Goal: Task Accomplishment & Management: Use online tool/utility

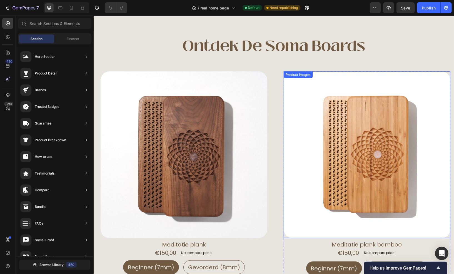
scroll to position [194, 0]
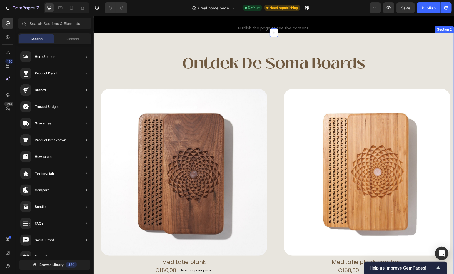
click at [128, 48] on div "ontdek de soma boards Heading Text Block Row Product Images Meditatie plank Pro…" at bounding box center [273, 217] width 360 height 371
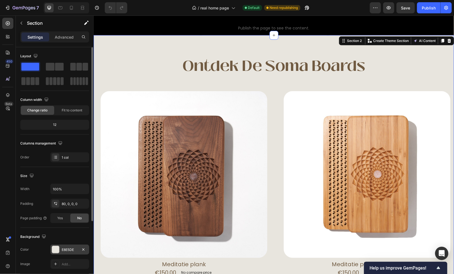
click at [64, 251] on div "E8E5DE" at bounding box center [70, 249] width 16 height 5
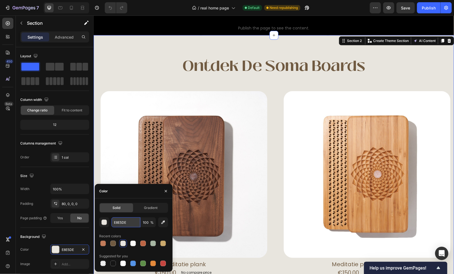
click at [131, 225] on input "E8E5DE" at bounding box center [125, 222] width 29 height 10
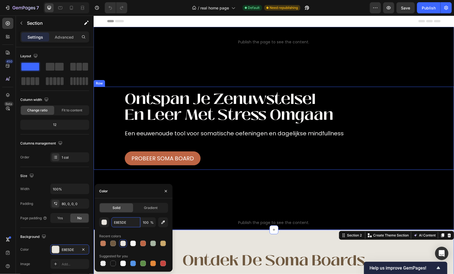
scroll to position [28, 0]
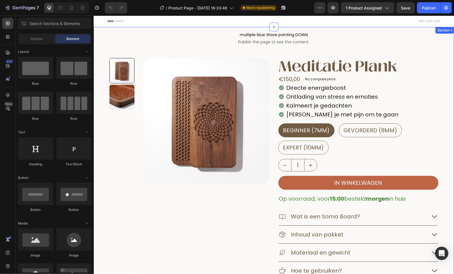
click at [99, 62] on div "multiple blue Wave pointing DOWN Publish the page to see the content. multiple …" at bounding box center [273, 200] width 360 height 347
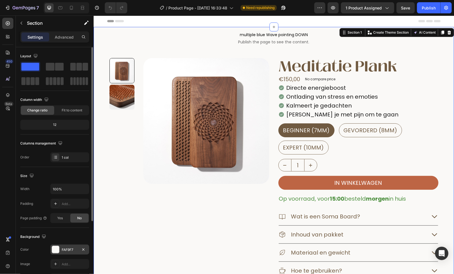
click at [72, 245] on div "FAF9F7" at bounding box center [69, 249] width 39 height 10
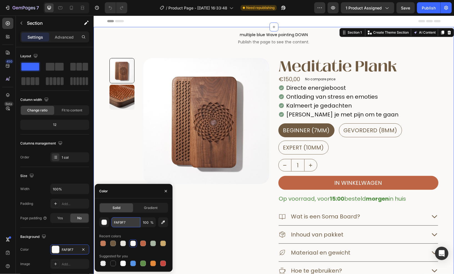
click at [122, 224] on input "FAF9F7" at bounding box center [125, 222] width 29 height 10
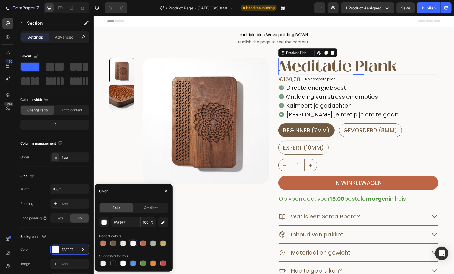
click at [312, 69] on h1 "meditatie plank" at bounding box center [358, 66] width 160 height 17
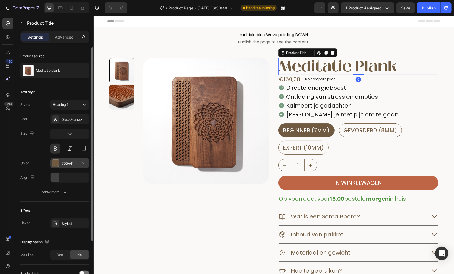
click at [66, 164] on div "705A41" at bounding box center [70, 163] width 16 height 5
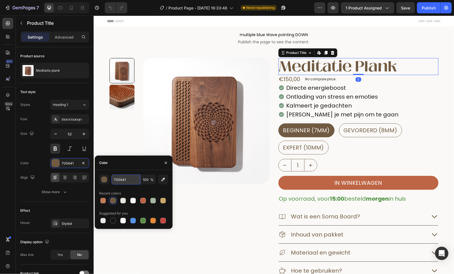
click at [129, 179] on input "705A41" at bounding box center [125, 179] width 29 height 10
click at [101, 202] on div at bounding box center [103, 201] width 6 height 6
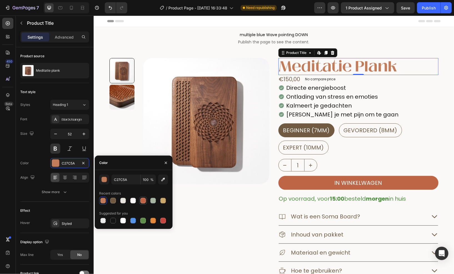
click at [142, 199] on div at bounding box center [143, 201] width 6 height 6
click at [122, 176] on input "BD6544" at bounding box center [125, 179] width 29 height 10
click at [101, 202] on div at bounding box center [103, 201] width 6 height 6
type input "C27C5A"
click at [122, 183] on input "C27C5A" at bounding box center [125, 179] width 29 height 10
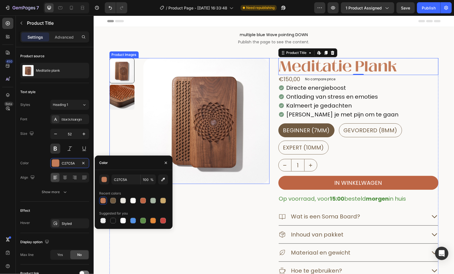
click at [124, 95] on img at bounding box center [121, 96] width 25 height 25
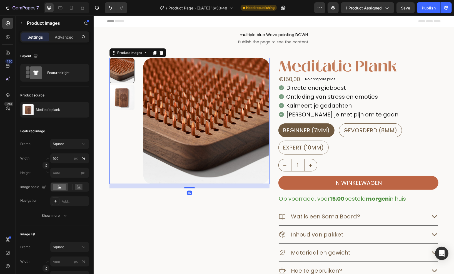
click at [125, 120] on div at bounding box center [121, 121] width 25 height 126
click at [120, 97] on img at bounding box center [121, 96] width 25 height 25
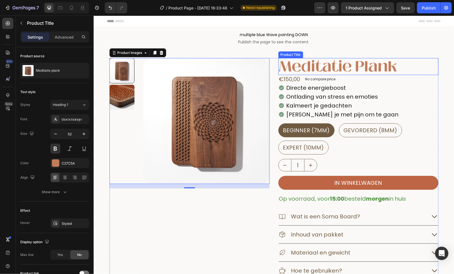
click at [355, 66] on h1 "meditatie plank" at bounding box center [358, 66] width 160 height 17
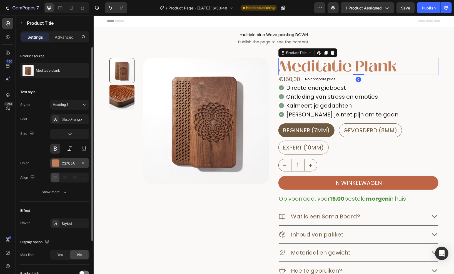
click at [56, 163] on div at bounding box center [55, 162] width 7 height 7
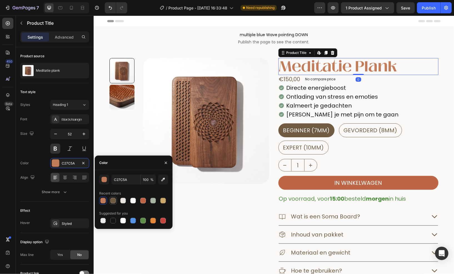
click at [111, 201] on div at bounding box center [113, 201] width 6 height 6
type input "705A41"
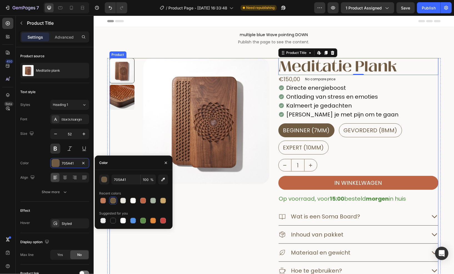
click at [179, 240] on div "Product Images" at bounding box center [189, 178] width 160 height 240
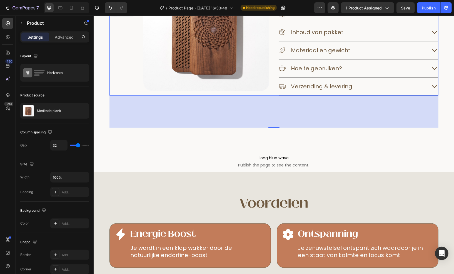
scroll to position [194, 0]
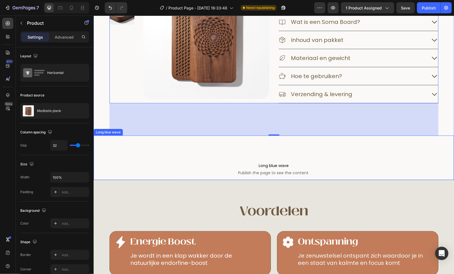
click at [368, 135] on div "Long blue wave Publish the page to see the content. Long blue wave" at bounding box center [273, 157] width 360 height 44
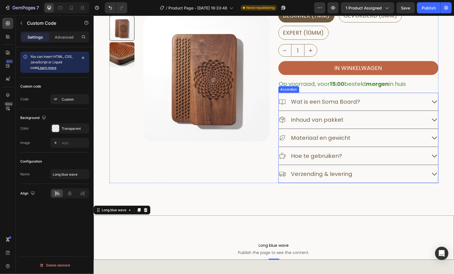
scroll to position [111, 0]
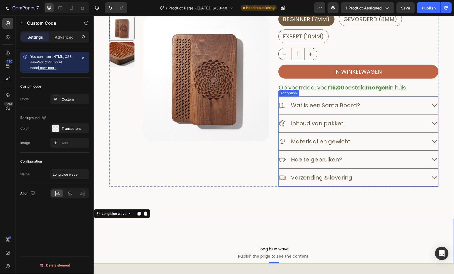
click at [379, 125] on div "Inhoud van pakket" at bounding box center [352, 123] width 148 height 9
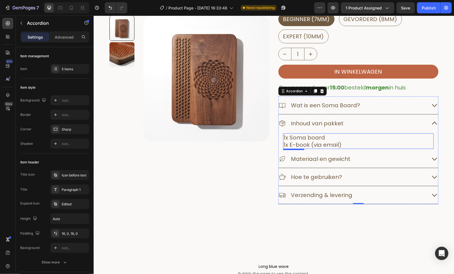
click at [352, 141] on p "1x Soma board 1x E-book (via email)" at bounding box center [357, 141] width 149 height 14
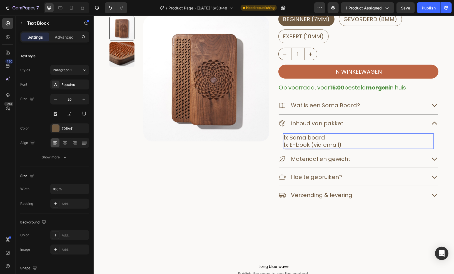
click at [352, 141] on p "1x Soma board 1x E-book (via email)" at bounding box center [357, 141] width 149 height 14
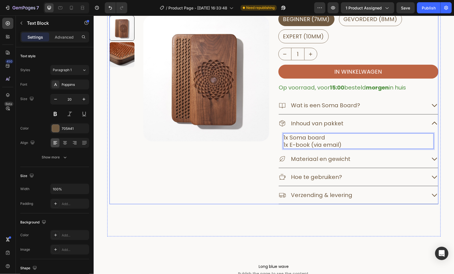
click at [244, 175] on div "Product Images" at bounding box center [189, 75] width 160 height 257
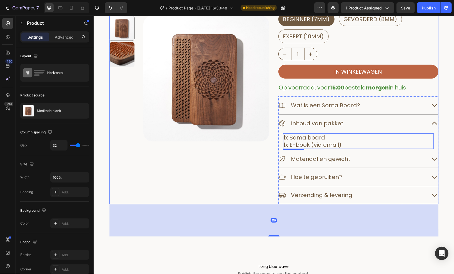
click at [344, 140] on p "1x Soma board 1x E-book (via email)" at bounding box center [357, 141] width 149 height 14
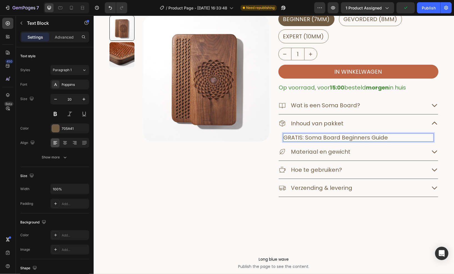
click at [283, 139] on p "GRATIS: Soma Board Beginners Guide" at bounding box center [357, 137] width 149 height 7
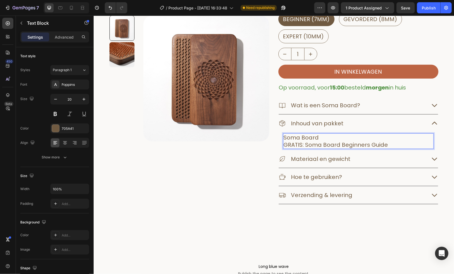
click at [403, 144] on p "⁠⁠⁠⁠⁠⁠⁠Soma Board GRATIS: Soma Board Beginners Guide" at bounding box center [357, 141] width 149 height 14
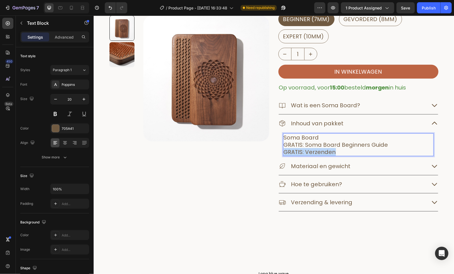
drag, startPoint x: 331, startPoint y: 152, endPoint x: 282, endPoint y: 153, distance: 49.7
click at [283, 153] on p "Soma Board GRATIS: Soma Board Beginners Guide GRATIS: Verzenden" at bounding box center [357, 145] width 149 height 22
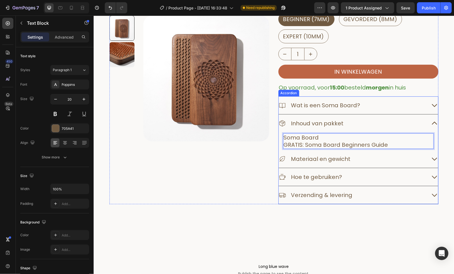
click at [375, 125] on div "Inhoud van pakket" at bounding box center [352, 123] width 148 height 9
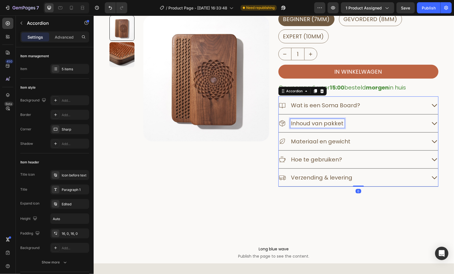
click at [336, 125] on p "Inhoud van pakket" at bounding box center [317, 122] width 52 height 7
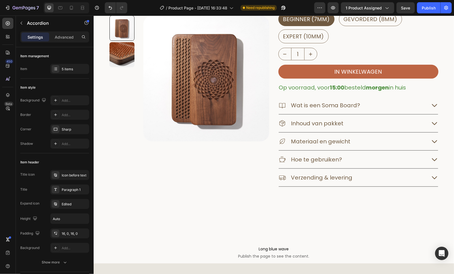
click at [377, 125] on div "Inhoud van pakket" at bounding box center [352, 123] width 148 height 9
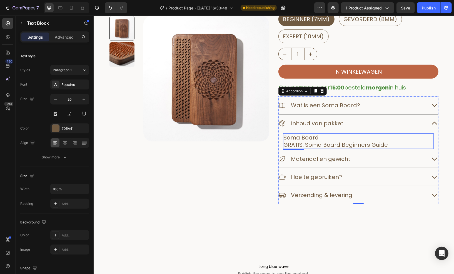
drag, startPoint x: 314, startPoint y: 145, endPoint x: 314, endPoint y: 147, distance: 2.8
click at [314, 147] on div "Soma Board GRATIS: Soma Board Beginners Guide" at bounding box center [358, 141] width 150 height 16
click at [324, 135] on p "Soma Board GRATIS: Soma Board Beginners Guide" at bounding box center [357, 141] width 149 height 14
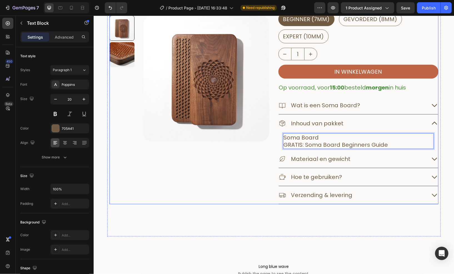
click at [212, 167] on div "Product Images" at bounding box center [189, 75] width 160 height 257
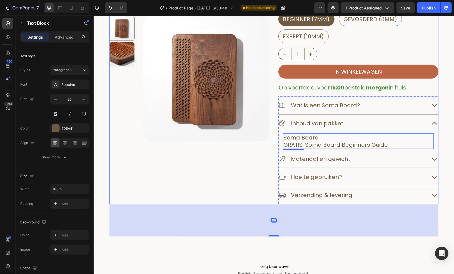
click at [336, 135] on p "Soma Board GRATIS: Soma Board Beginners Guide" at bounding box center [357, 141] width 149 height 14
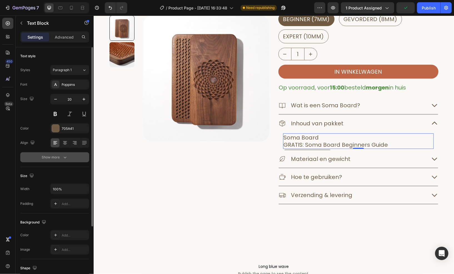
click at [48, 155] on div "Show more" at bounding box center [55, 157] width 26 height 6
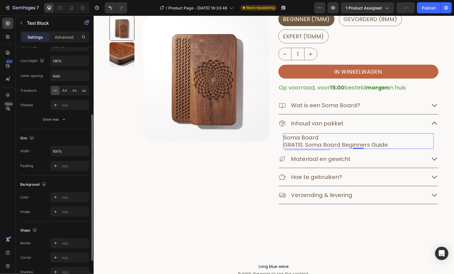
scroll to position [159, 0]
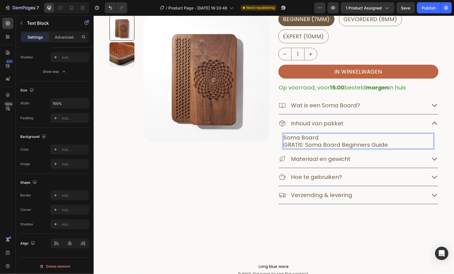
click at [283, 135] on p "Soma Board GRATIS: Soma Board Beginners Guide" at bounding box center [357, 141] width 149 height 14
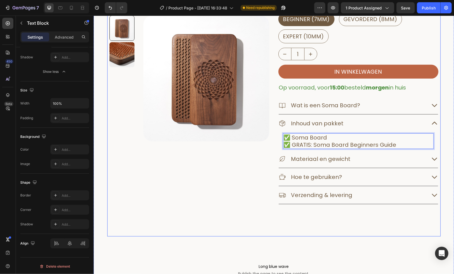
click at [210, 227] on div "Product Images meditatie plank Product Title €150,00 Product Price Product Pric…" at bounding box center [273, 91] width 329 height 289
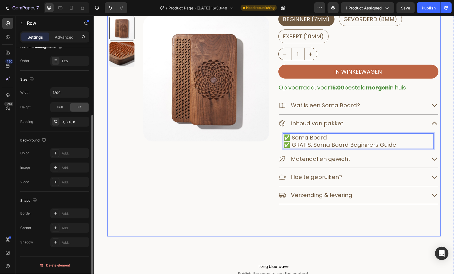
scroll to position [0, 0]
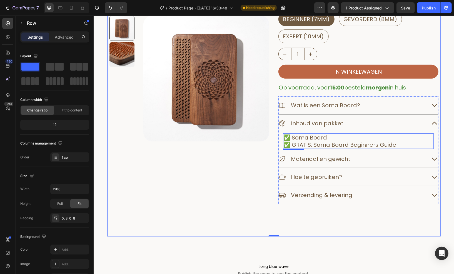
click at [395, 145] on p "✅ Soma Board ✅ GRATIS: Soma Board Beginners Guide" at bounding box center [357, 141] width 149 height 14
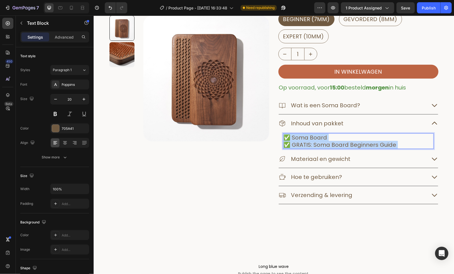
drag, startPoint x: 399, startPoint y: 144, endPoint x: 288, endPoint y: 143, distance: 110.8
click at [288, 143] on p "✅ Soma Board ✅ GRATIS: Soma Board Beginners Guide" at bounding box center [357, 141] width 149 height 14
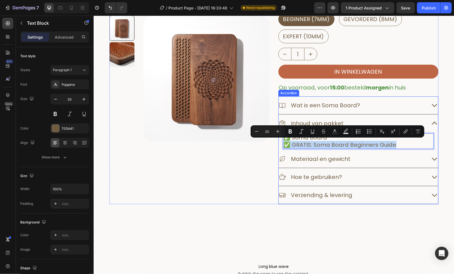
drag, startPoint x: 398, startPoint y: 144, endPoint x: 281, endPoint y: 148, distance: 117.5
click at [281, 148] on div "✅ Soma Board ✅ GRATIS: Soma Board Beginners Guide Text Block 0" at bounding box center [357, 141] width 159 height 18
copy p "✅ GRATIS: Soma Board Beginners Guide"
click at [398, 142] on p "✅ Soma Board ✅ GRATIS: Soma Board Beginners Guide" at bounding box center [357, 141] width 149 height 14
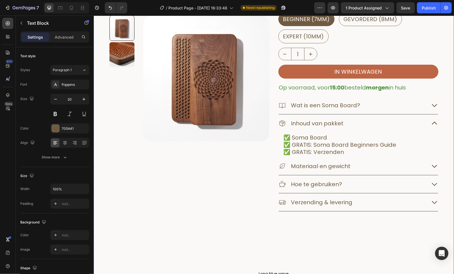
click at [440, 140] on div "multiple blue Wave pointing DOWN Publish the page to see the content. multiple …" at bounding box center [273, 102] width 360 height 372
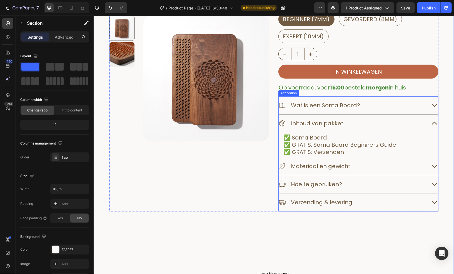
click at [361, 150] on p "✅ Soma Board ✅ GRATIS: Soma Board Beginners Guide ✅ GRATIS: Verzenden" at bounding box center [357, 145] width 149 height 22
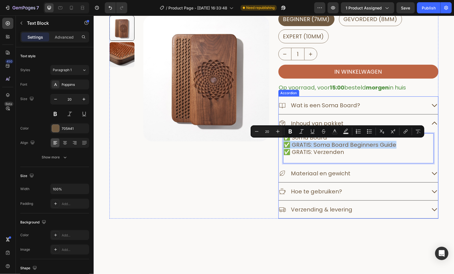
drag, startPoint x: 392, startPoint y: 143, endPoint x: 277, endPoint y: 145, distance: 115.0
click at [278, 145] on div "✅ Soma Board ✅ GRATIS: Soma Board Beginners Guide ✅ GRATIS: Verzenden Text Bloc…" at bounding box center [357, 148] width 159 height 32
copy p "✅ GRATIS: Soma Board Beginners Guide"
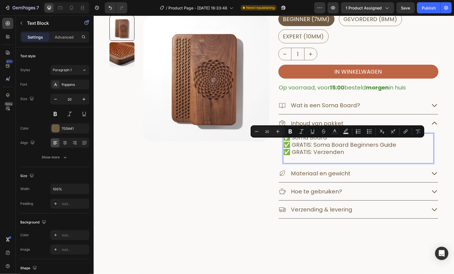
click at [354, 152] on p "✅ Soma Board ✅ GRATIS: Soma Board Beginners Guide ✅ GRATIS: Verzenden" at bounding box center [357, 148] width 149 height 29
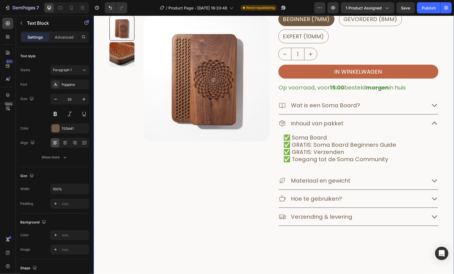
click at [443, 147] on div "multiple blue Wave pointing DOWN Publish the page to see the content. multiple …" at bounding box center [273, 109] width 360 height 386
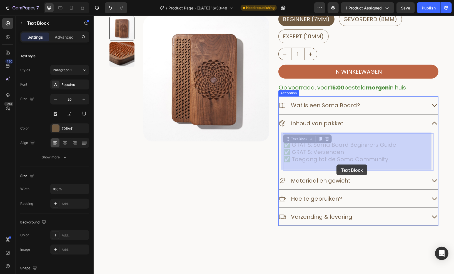
drag, startPoint x: 395, startPoint y: 159, endPoint x: 341, endPoint y: 163, distance: 53.5
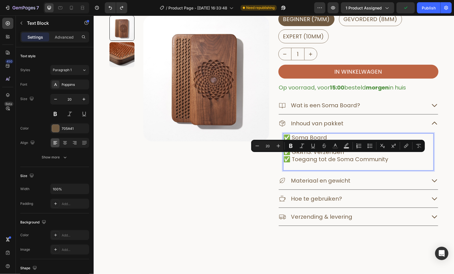
drag, startPoint x: 385, startPoint y: 159, endPoint x: 287, endPoint y: 161, distance: 98.6
click at [287, 161] on p "✅ Soma Board ✅ GRATIS: Soma Board Beginners Guide ✅ GRATIS: Verzenden ✅ Toegang…" at bounding box center [357, 152] width 149 height 36
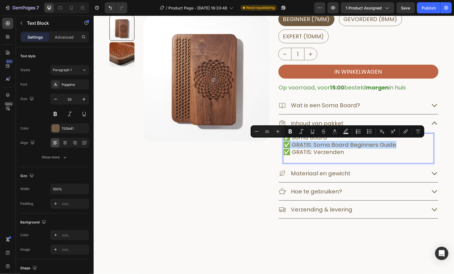
drag, startPoint x: 399, startPoint y: 144, endPoint x: 283, endPoint y: 144, distance: 115.8
click at [283, 144] on p "✅ Soma Board ✅ GRATIS: Soma Board Beginners Guide ✅ GRATIS: Verzenden" at bounding box center [357, 148] width 149 height 29
copy p "✅ GRATIS: Soma Board Beginners Guide"
drag, startPoint x: 404, startPoint y: 148, endPoint x: 402, endPoint y: 144, distance: 4.6
click at [404, 147] on p "✅ Soma Board ✅ GRATIS: Soma Board Beginners Guide ✅ GRATIS: Verzenden" at bounding box center [357, 148] width 149 height 29
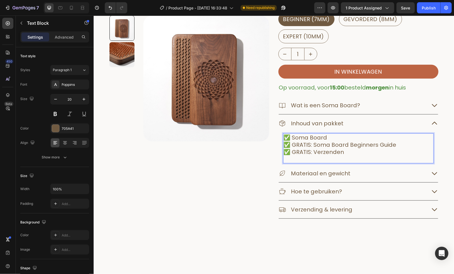
click at [402, 143] on p "✅ Soma Board ✅ GRATIS: Soma Board Beginners Guide ✅ GRATIS: Verzenden" at bounding box center [357, 148] width 149 height 29
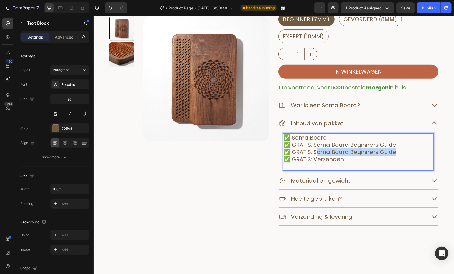
drag, startPoint x: 392, startPoint y: 152, endPoint x: 314, endPoint y: 152, distance: 78.3
click at [314, 152] on p "✅ Soma Board ✅ GRATIS: Soma Board Beginners Guide ⁠⁠⁠⁠⁠⁠⁠✅ GRATIS: Soma Board B…" at bounding box center [357, 152] width 149 height 36
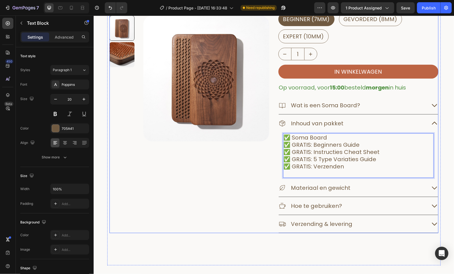
click at [253, 174] on div "Product Images" at bounding box center [189, 90] width 160 height 286
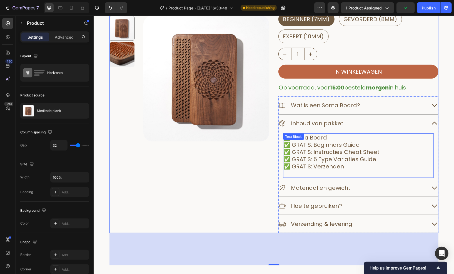
click at [328, 160] on p "✅ Soma Board ✅ GRATIS: Beginners Guide ✅ GRATIS: Instructies Cheat Sheet ⁠⁠⁠⁠⁠⁠…" at bounding box center [357, 155] width 149 height 43
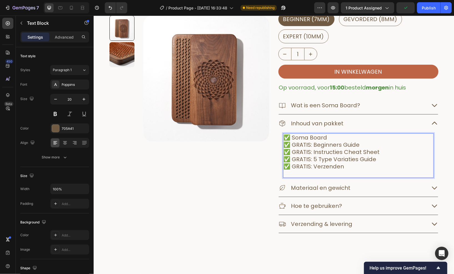
click at [331, 159] on p "✅ Soma Board ✅ GRATIS: Beginners Guide ✅ GRATIS: Instructies Cheat Sheet ✅ GRAT…" at bounding box center [357, 155] width 149 height 43
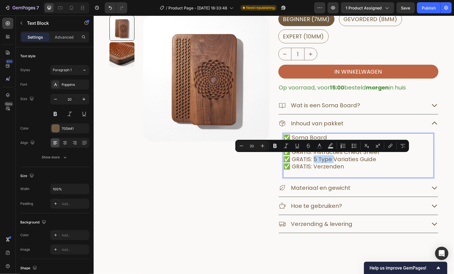
drag, startPoint x: 331, startPoint y: 159, endPoint x: 313, endPoint y: 159, distance: 18.6
click at [313, 159] on p "✅ Soma Board ✅ GRATIS: Beginners Guide ✅ GRATIS: Instructies Cheat Sheet ✅ GRAT…" at bounding box center [357, 155] width 149 height 43
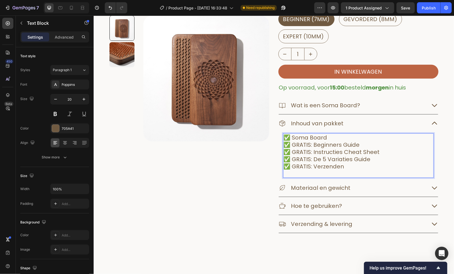
click at [392, 160] on p "✅ Soma Board ✅ GRATIS: Beginners Guide ✅ GRATIS: Instructies Cheat Sheet ✅ GRAT…" at bounding box center [357, 155] width 149 height 43
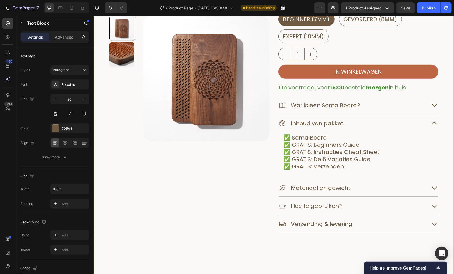
click at [440, 176] on div "multiple blue Wave pointing DOWN Publish the page to see the content. multiple …" at bounding box center [273, 113] width 360 height 394
click at [371, 166] on p "✅ Soma Board ✅ GRATIS: Beginners Guide ✅ GRATIS: Instructies Cheat Sheet ✅ GRAT…" at bounding box center [357, 155] width 149 height 43
click at [448, 162] on div "multiple blue Wave pointing DOWN Publish the page to see the content. multiple …" at bounding box center [273, 113] width 360 height 394
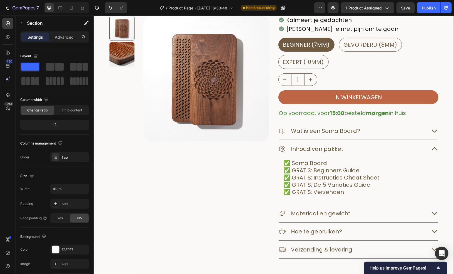
scroll to position [83, 0]
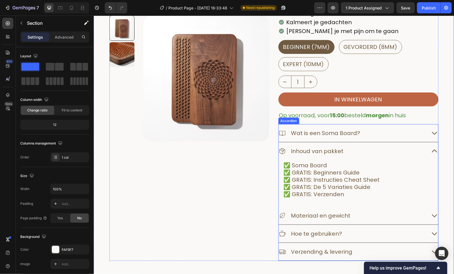
click at [428, 155] on div "Inhoud van pakket" at bounding box center [357, 151] width 159 height 18
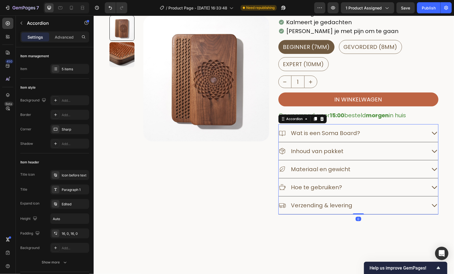
click at [425, 136] on div "Wat is een Soma Board?" at bounding box center [357, 133] width 159 height 18
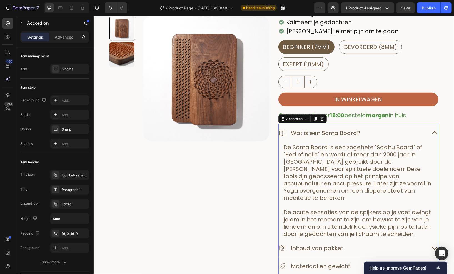
click at [425, 136] on div "Wat is een Soma Board?" at bounding box center [357, 133] width 159 height 18
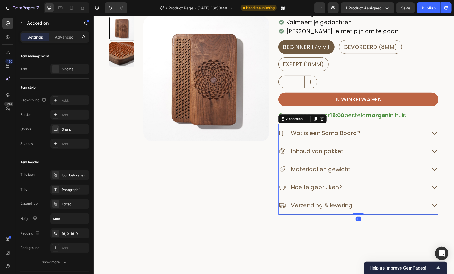
click at [427, 151] on div "Inhoud van pakket" at bounding box center [357, 151] width 159 height 18
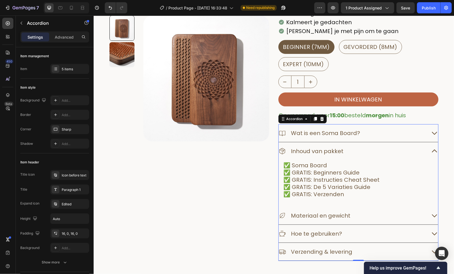
click at [427, 151] on div "Inhoud van pakket" at bounding box center [357, 151] width 159 height 18
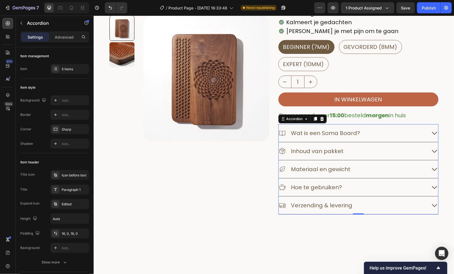
click at [430, 170] on icon at bounding box center [433, 168] width 7 height 7
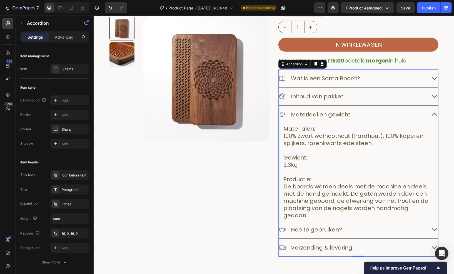
scroll to position [139, 0]
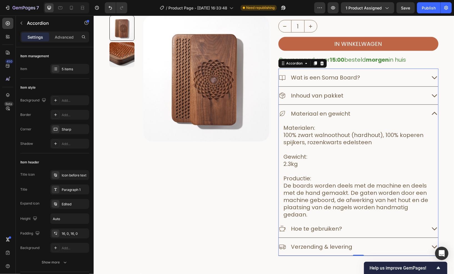
click at [434, 115] on icon at bounding box center [433, 113] width 7 height 7
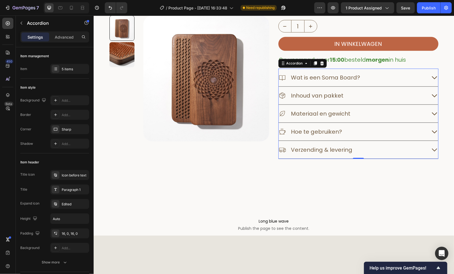
click at [430, 132] on icon at bounding box center [433, 131] width 7 height 7
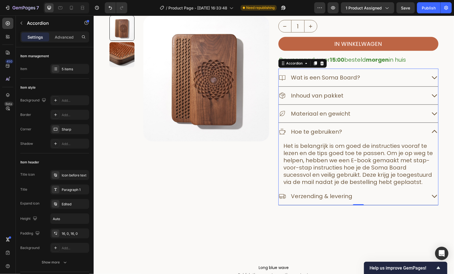
click at [430, 132] on icon at bounding box center [433, 131] width 7 height 7
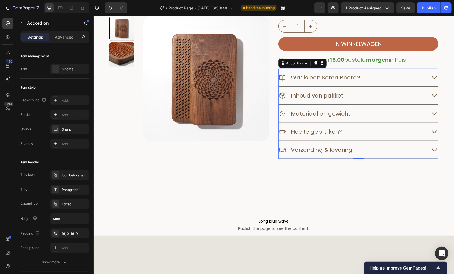
click at [427, 146] on div "Verzending & levering" at bounding box center [357, 149] width 159 height 18
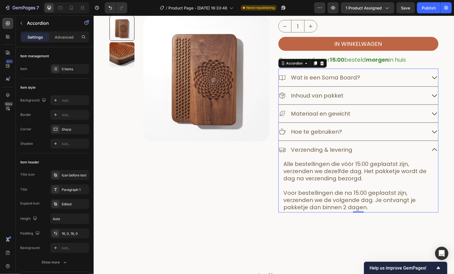
click at [427, 146] on div "Verzending & levering" at bounding box center [357, 149] width 159 height 18
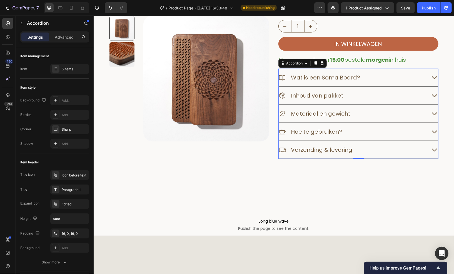
click at [434, 96] on icon at bounding box center [433, 95] width 7 height 7
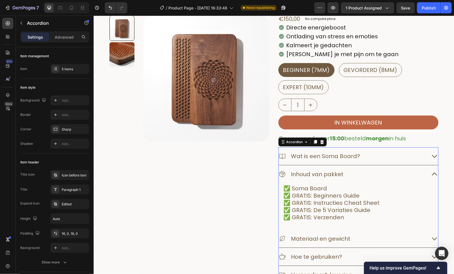
scroll to position [56, 0]
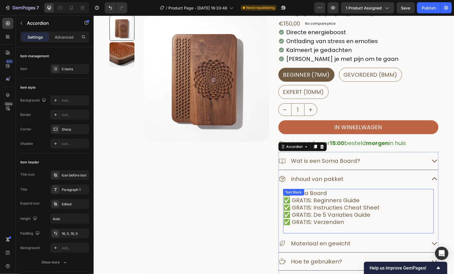
click at [350, 219] on p "✅ Soma Board ✅ GRATIS: Beginners Guide ✅ GRATIS: Instructies Cheat Sheet ✅ GRAT…" at bounding box center [357, 210] width 149 height 43
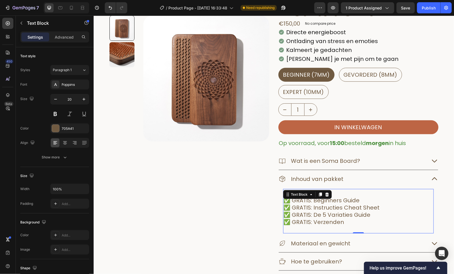
click at [348, 221] on p "✅ Soma Board ✅ GRATIS: Beginners Guide ✅ GRATIS: Instructies Cheat Sheet ✅ GRAT…" at bounding box center [357, 210] width 149 height 43
drag, startPoint x: 340, startPoint y: 223, endPoint x: 282, endPoint y: 220, distance: 58.4
click at [283, 220] on p "✅ Soma Board ✅ GRATIS: Beginners Guide ✅ GRATIS: Instructies Cheat Sheet ✅ GRAT…" at bounding box center [357, 210] width 149 height 43
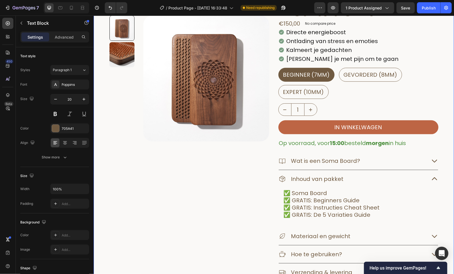
click at [442, 199] on div "multiple blue Wave pointing DOWN Publish the page to see the content. multiple …" at bounding box center [273, 164] width 360 height 386
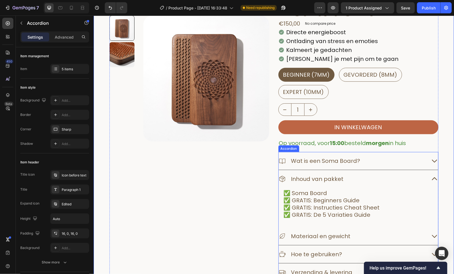
click at [431, 178] on icon at bounding box center [433, 178] width 5 height 3
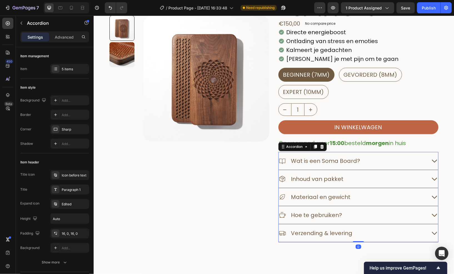
click at [431, 178] on icon at bounding box center [433, 178] width 5 height 3
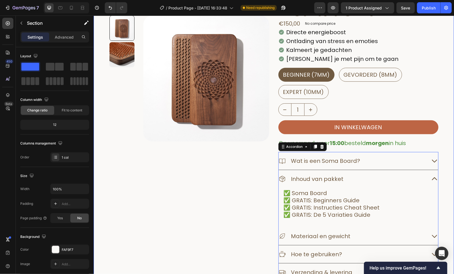
click at [443, 188] on div "multiple blue Wave pointing DOWN Publish the page to see the content. multiple …" at bounding box center [273, 164] width 360 height 386
click at [429, 182] on div "Inhoud van pakket" at bounding box center [357, 179] width 159 height 18
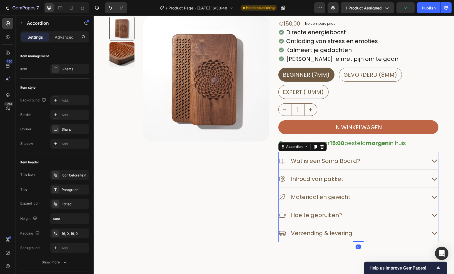
click at [430, 164] on icon at bounding box center [433, 160] width 7 height 7
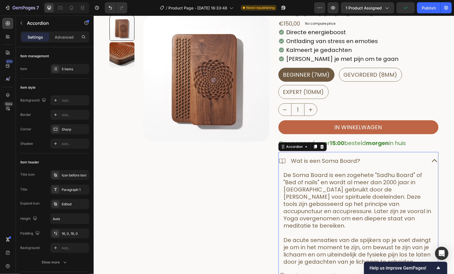
click at [430, 164] on icon at bounding box center [433, 160] width 7 height 7
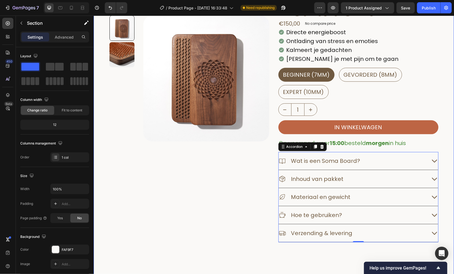
click at [438, 172] on div "multiple blue Wave pointing DOWN Publish the page to see the content. multiple …" at bounding box center [273, 144] width 360 height 347
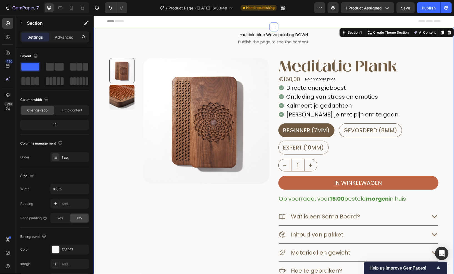
scroll to position [28, 0]
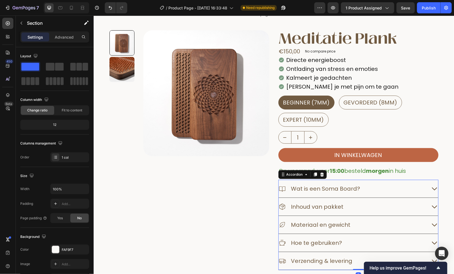
click at [432, 201] on div "Inhoud van pakket" at bounding box center [357, 206] width 159 height 18
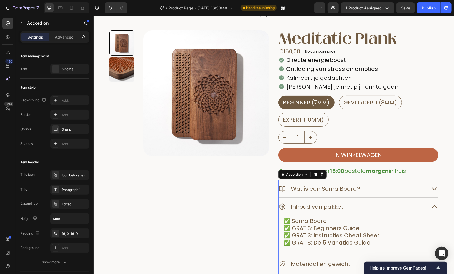
click at [433, 206] on icon at bounding box center [433, 206] width 7 height 7
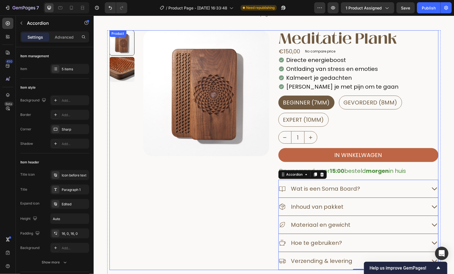
click at [433, 173] on p "Op voorraad, voor 15:00 besteld morgen in huis" at bounding box center [357, 170] width 159 height 7
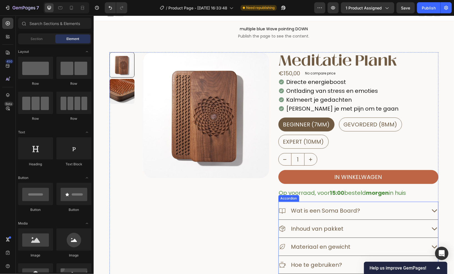
scroll to position [4, 0]
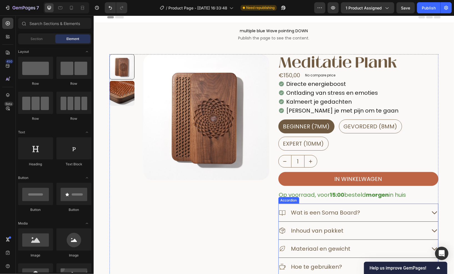
click at [427, 231] on div "Inhoud van pakket" at bounding box center [357, 230] width 159 height 18
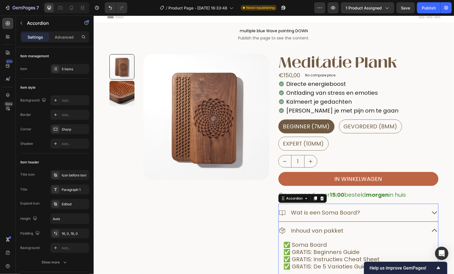
click at [427, 231] on div "Inhoud van pakket" at bounding box center [357, 230] width 159 height 18
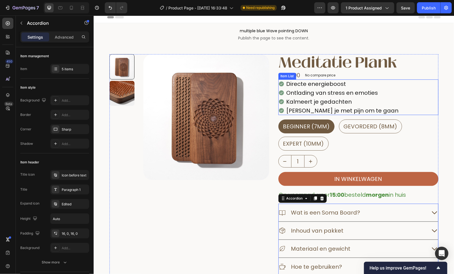
click at [386, 96] on div "Directe energieboost Ontlading van stress en emoties Kalmeert je gedachten Leer…" at bounding box center [358, 97] width 160 height 36
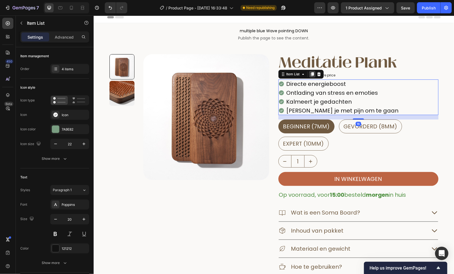
click at [310, 72] on icon at bounding box center [312, 74] width 4 height 4
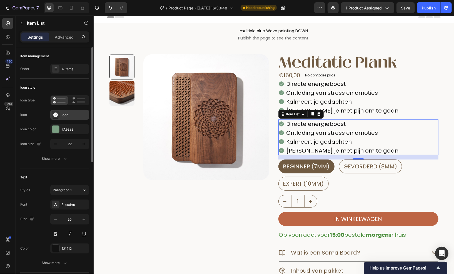
click at [60, 118] on div "Icon" at bounding box center [69, 115] width 39 height 10
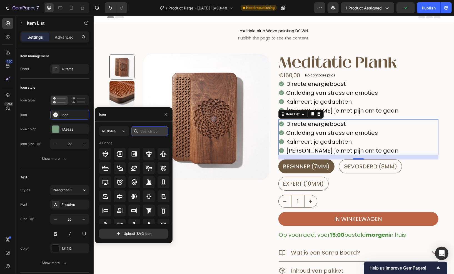
click at [149, 131] on input "text" at bounding box center [149, 131] width 37 height 10
type input "plus"
click at [107, 199] on icon at bounding box center [105, 196] width 7 height 7
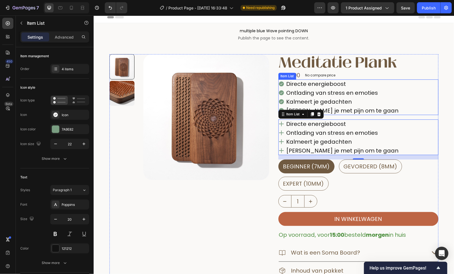
click at [390, 105] on div "Directe energieboost Ontlading van stress en emoties Kalmeert je gedachten Leer…" at bounding box center [358, 97] width 160 height 36
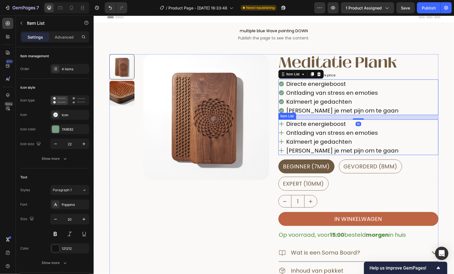
click at [366, 134] on p "Ontlading van stress en emoties" at bounding box center [342, 132] width 112 height 7
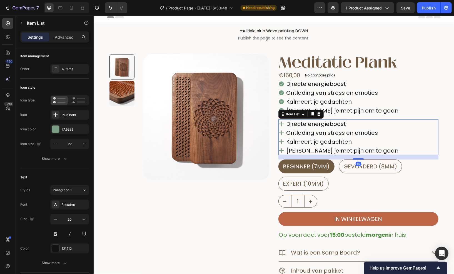
click at [366, 134] on p "Ontlading van stress en emoties" at bounding box center [342, 132] width 112 height 7
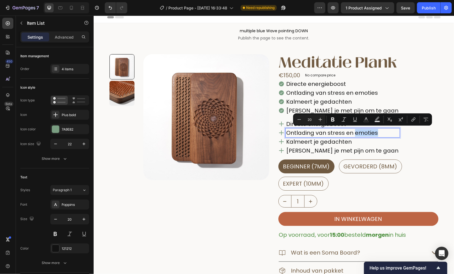
click at [386, 147] on div "Directe energieboost Ontlading van stress en emoties Kalmeert je gedachten Leer…" at bounding box center [358, 137] width 160 height 36
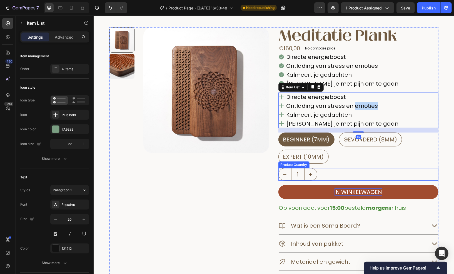
scroll to position [32, 0]
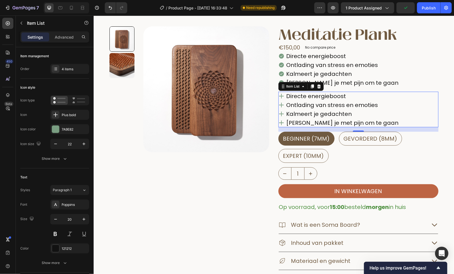
click at [338, 97] on p "Directe energieboost" at bounding box center [342, 95] width 112 height 7
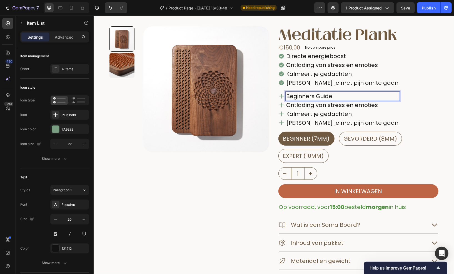
click at [320, 106] on p "Ontlading van stress en emoties" at bounding box center [342, 104] width 112 height 7
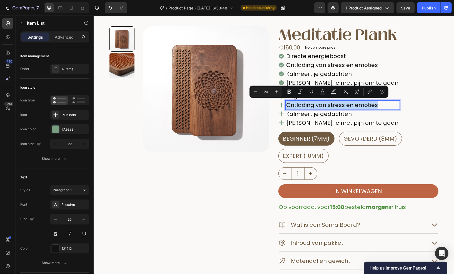
click at [320, 106] on p "Ontlading van stress en emoties" at bounding box center [342, 104] width 112 height 7
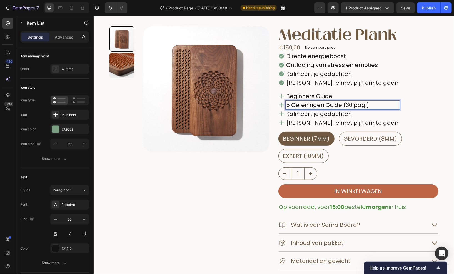
click at [343, 96] on p "Beginners Guide" at bounding box center [342, 95] width 112 height 7
click at [398, 114] on div "Beginners Guide (25 pag.) 5 Oefeningen Guide (30 pag.) Kalmeert je gedachten Le…" at bounding box center [358, 109] width 160 height 36
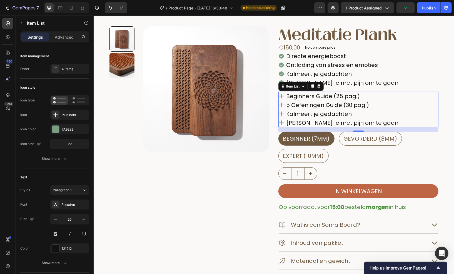
click at [333, 113] on p "Kalmeert je gedachten" at bounding box center [342, 113] width 112 height 7
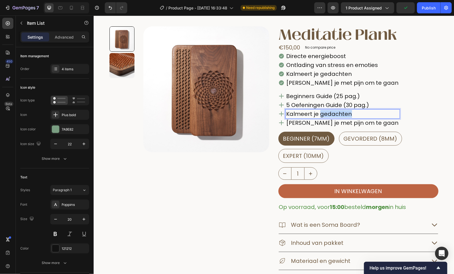
click at [333, 113] on p "Kalmeert je gedachten" at bounding box center [342, 113] width 112 height 7
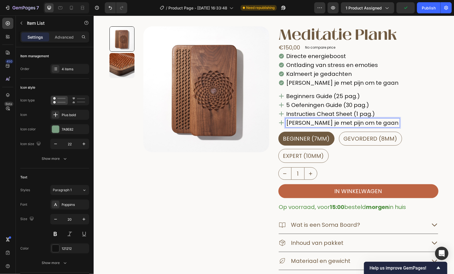
click at [343, 124] on p "Leert je met pijn om te gaan" at bounding box center [342, 122] width 112 height 7
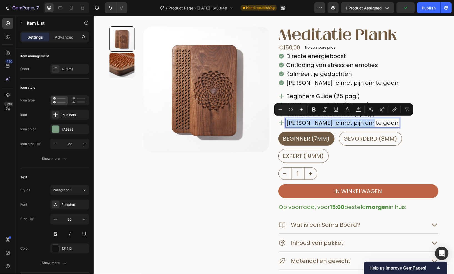
click at [343, 124] on p "Leert je met pijn om te gaan" at bounding box center [342, 122] width 112 height 7
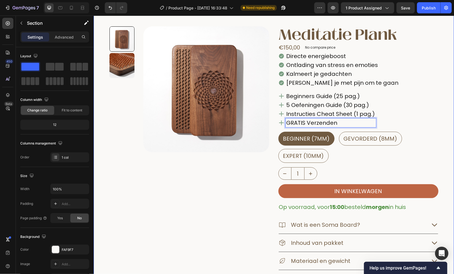
click at [447, 99] on div "multiple blue Wave pointing DOWN Publish the page to see the content. multiple …" at bounding box center [273, 188] width 360 height 387
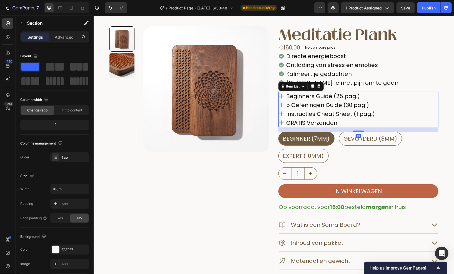
click at [358, 122] on p "GRATIS Verzenden" at bounding box center [330, 122] width 89 height 7
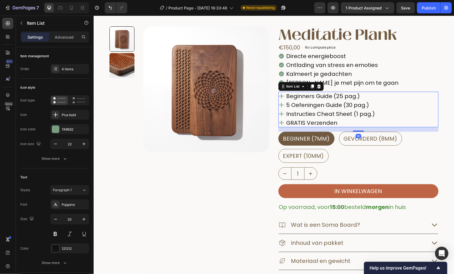
click at [411, 103] on div "Beginners Guide (25 pag.) 5 Oefeningen Guide (30 pag.) Instructies Cheat Sheet …" at bounding box center [358, 109] width 160 height 36
click at [68, 72] on div "4 items" at bounding box center [69, 69] width 39 height 10
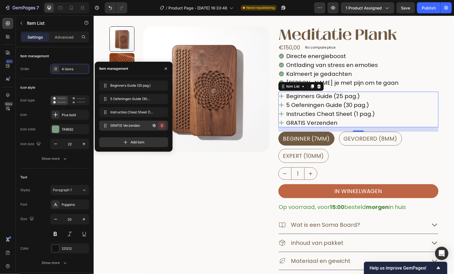
click at [163, 125] on icon "button" at bounding box center [161, 125] width 3 height 3
click at [163, 125] on div "Delete" at bounding box center [158, 125] width 10 height 5
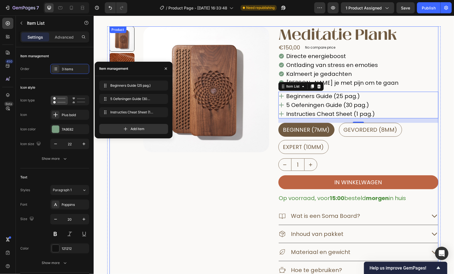
click at [219, 186] on div "Product Images" at bounding box center [189, 161] width 160 height 271
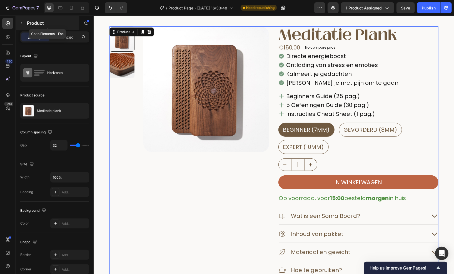
click at [25, 25] on button "button" at bounding box center [21, 23] width 9 height 9
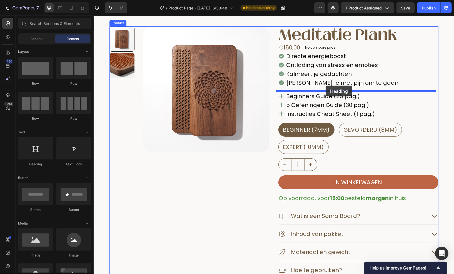
drag, startPoint x: 142, startPoint y: 162, endPoint x: 325, endPoint y: 85, distance: 198.6
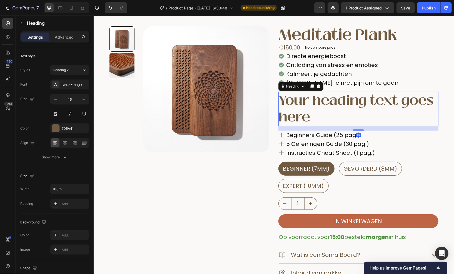
click at [335, 116] on h2 "Your heading text goes here" at bounding box center [358, 108] width 160 height 34
click at [335, 116] on p "Your heading text goes here" at bounding box center [357, 108] width 159 height 33
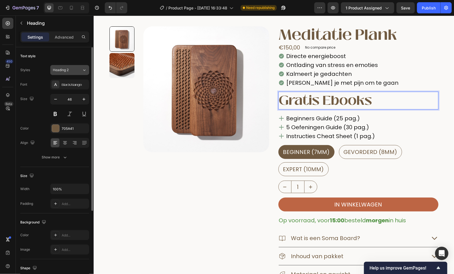
click at [60, 68] on span "Heading 2" at bounding box center [61, 69] width 16 height 5
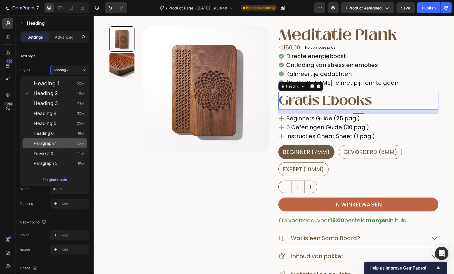
click at [54, 146] on div "Paragraph 1 20px" at bounding box center [54, 143] width 64 height 10
type input "20"
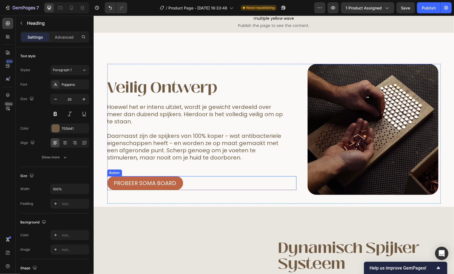
scroll to position [1087, 0]
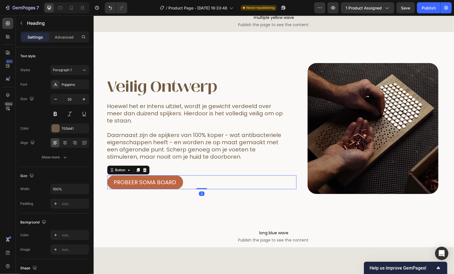
click at [198, 189] on div "Probeer soma board Button 0" at bounding box center [201, 182] width 189 height 14
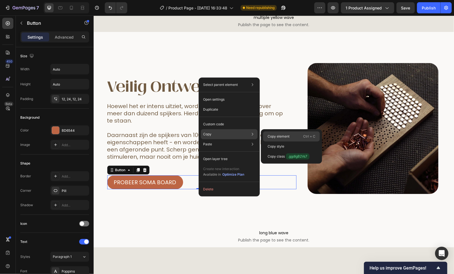
click at [271, 137] on p "Copy element" at bounding box center [278, 136] width 22 height 5
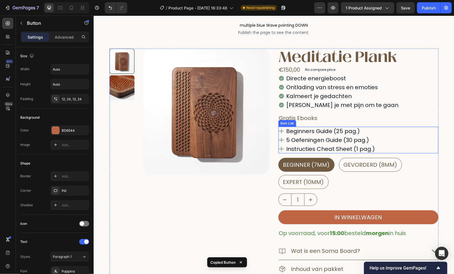
scroll to position [0, 0]
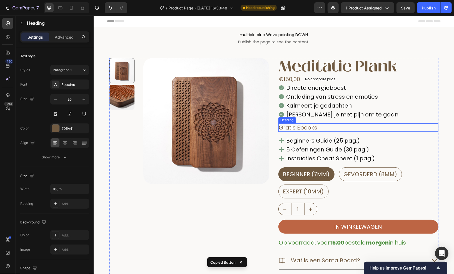
click at [377, 125] on h2 "Gratis Ebooks" at bounding box center [358, 127] width 160 height 8
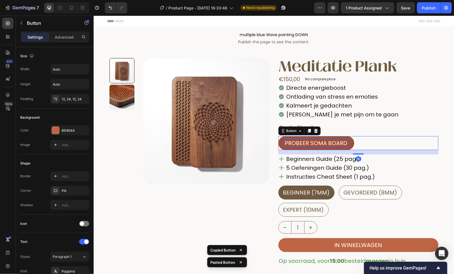
click at [323, 141] on p "Probeer soma board" at bounding box center [316, 142] width 62 height 7
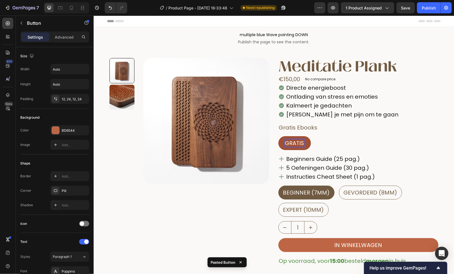
click at [278, 136] on button "gratis" at bounding box center [294, 143] width 32 height 14
click at [364, 141] on div "gratis Ebooks Button 16" at bounding box center [358, 143] width 160 height 14
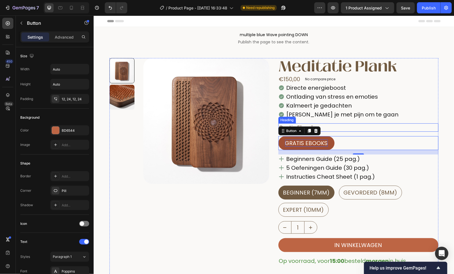
click at [345, 127] on h2 "Gratis Ebooks" at bounding box center [358, 127] width 160 height 8
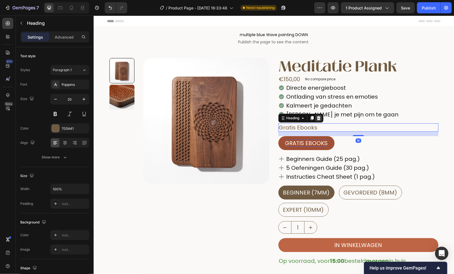
click at [316, 116] on icon at bounding box center [318, 118] width 4 height 4
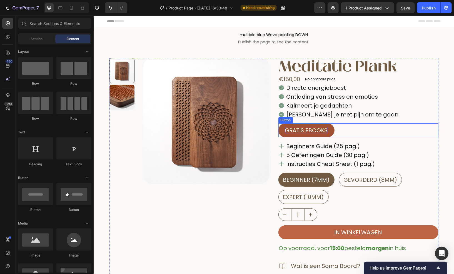
click at [335, 132] on div "gratis Ebooks Button" at bounding box center [358, 130] width 160 height 14
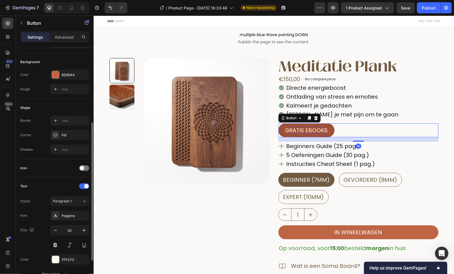
scroll to position [111, 0]
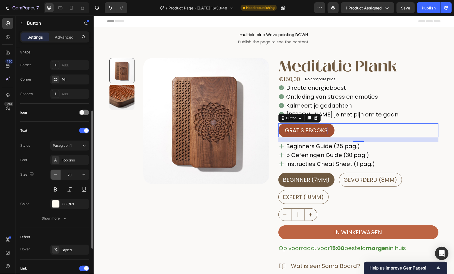
click at [54, 170] on button "button" at bounding box center [56, 175] width 10 height 10
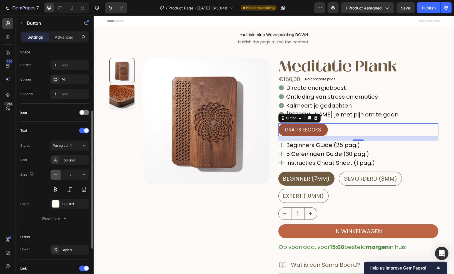
click at [54, 172] on icon "button" at bounding box center [56, 175] width 6 height 6
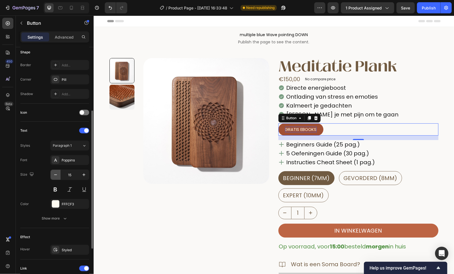
click at [54, 172] on icon "button" at bounding box center [56, 175] width 6 height 6
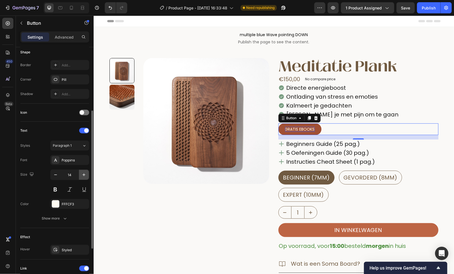
click at [83, 176] on icon "button" at bounding box center [84, 175] width 6 height 6
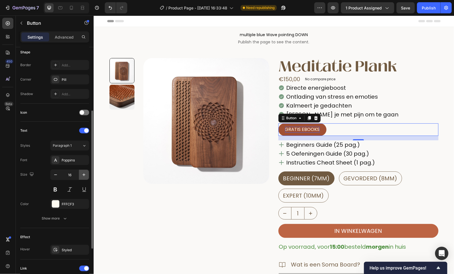
click at [83, 176] on icon "button" at bounding box center [84, 175] width 6 height 6
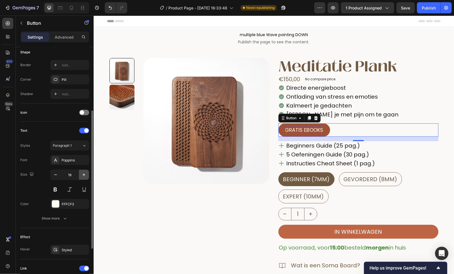
click at [83, 176] on icon "button" at bounding box center [84, 175] width 6 height 6
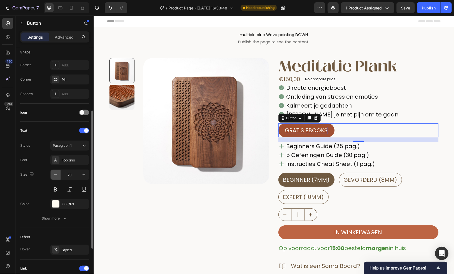
click at [51, 174] on button "button" at bounding box center [56, 175] width 10 height 10
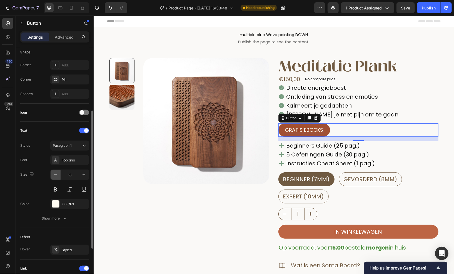
click at [54, 174] on icon "button" at bounding box center [56, 175] width 6 height 6
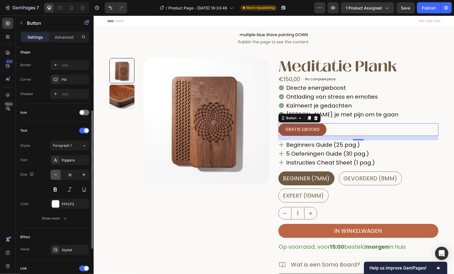
click at [54, 174] on icon "button" at bounding box center [56, 175] width 6 height 6
type input "15"
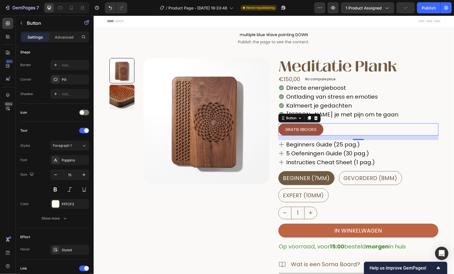
click at [192, 196] on div "Product Images" at bounding box center [189, 201] width 160 height 287
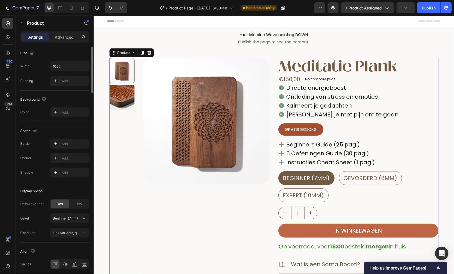
scroll to position [0, 0]
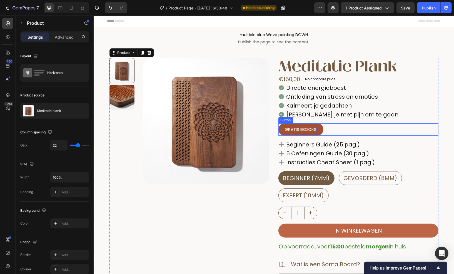
click at [341, 131] on div "gratis Ebooks Button" at bounding box center [358, 129] width 160 height 12
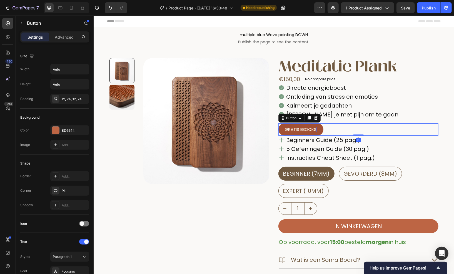
drag, startPoint x: 354, startPoint y: 138, endPoint x: 419, endPoint y: 148, distance: 66.0
click at [369, 135] on div "0" at bounding box center [358, 135] width 160 height 0
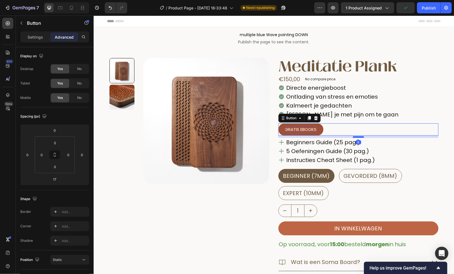
drag, startPoint x: 357, startPoint y: 138, endPoint x: 355, endPoint y: 136, distance: 2.9
click at [355, 136] on div at bounding box center [357, 137] width 11 height 2
type input "8"
click at [434, 94] on div "Directe energieboost Ontlading van stress en emoties Kalmeert je gedachten Leer…" at bounding box center [358, 101] width 160 height 36
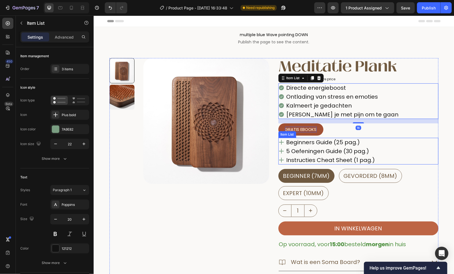
click at [435, 140] on div "Beginners Guide (25 pag.) 5 Oefeningen Guide (30 pag.) Instructies Cheat Sheet …" at bounding box center [358, 150] width 160 height 27
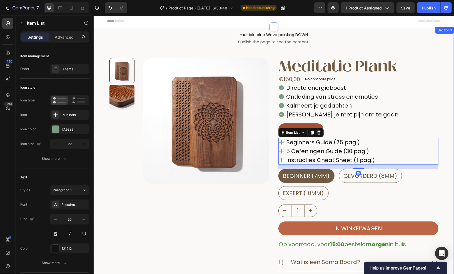
click at [444, 155] on div "multiple blue Wave pointing DOWN Publish the page to see the content. multiple …" at bounding box center [273, 223] width 360 height 393
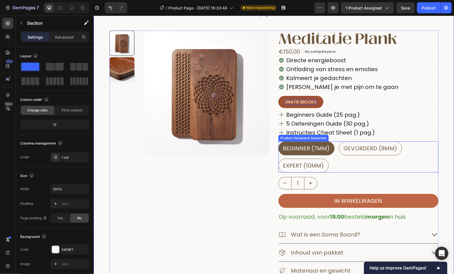
scroll to position [28, 0]
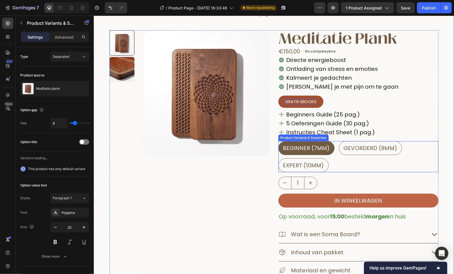
click at [337, 159] on div "Beginner (7mm) Beginner (7mm) Beginner (7mm) Gevorderd (8mm) Gevorderd (8mm) Ge…" at bounding box center [358, 156] width 160 height 31
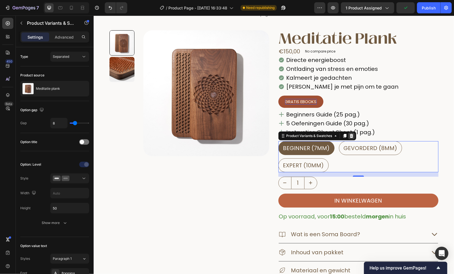
click at [349, 133] on icon at bounding box center [351, 135] width 4 height 4
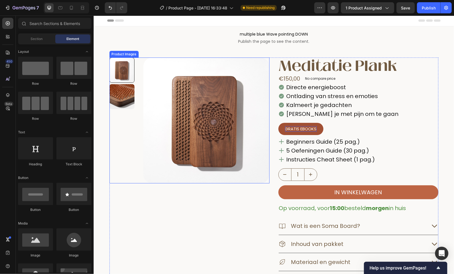
scroll to position [0, 0]
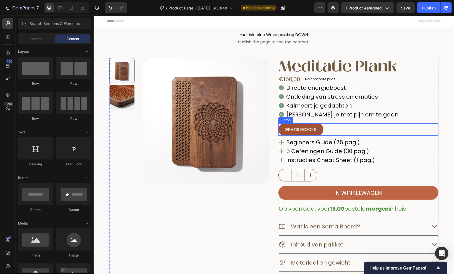
click at [312, 129] on p "gratis Ebooks" at bounding box center [301, 129] width 32 height 6
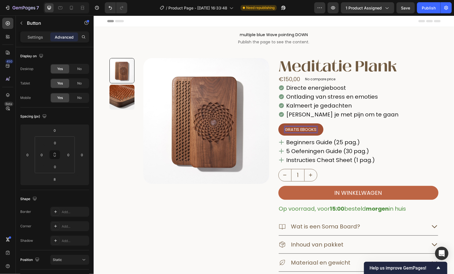
click at [312, 129] on p "gratis Ebooks" at bounding box center [301, 129] width 32 height 6
click at [405, 134] on div "gratis Ebooks: Button 8" at bounding box center [358, 129] width 160 height 12
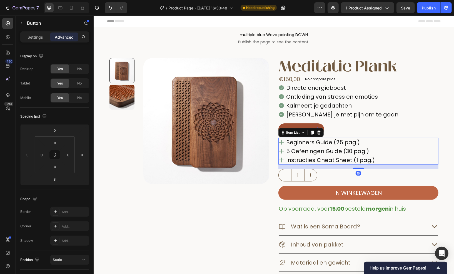
click at [419, 159] on div "Beginners Guide (25 pag.) 5 Oefeningen Guide (30 pag.) Instructies Cheat Sheet …" at bounding box center [358, 150] width 160 height 27
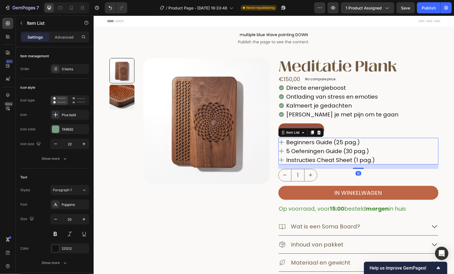
click at [434, 100] on div "Directe energieboost Ontlading van stress en emoties Kalmeert je gedachten Leer…" at bounding box center [358, 101] width 160 height 36
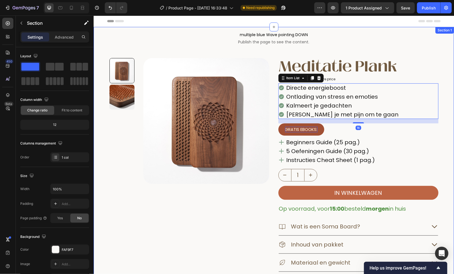
click at [446, 143] on div "multiple blue Wave pointing DOWN Publish the page to see the content. multiple …" at bounding box center [273, 205] width 360 height 357
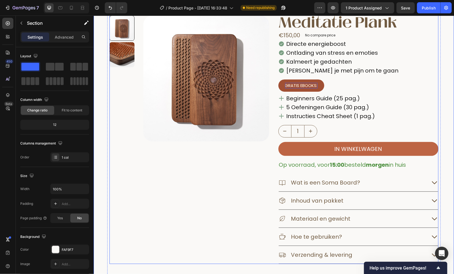
scroll to position [56, 0]
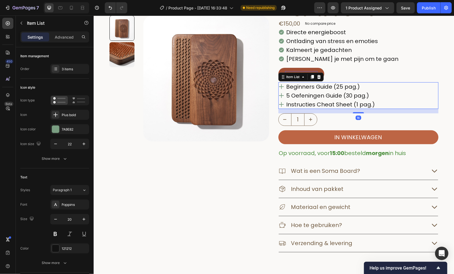
click at [296, 101] on p "Instructies Cheat Sheet (1 pag.)" at bounding box center [330, 103] width 89 height 7
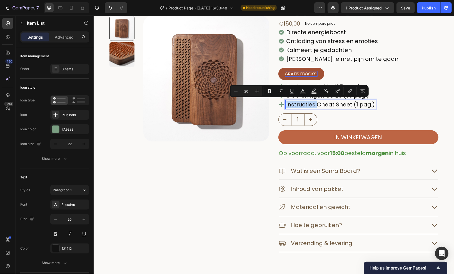
click at [296, 101] on p "Instructies Cheat Sheet (1 pag.)" at bounding box center [330, 103] width 89 height 7
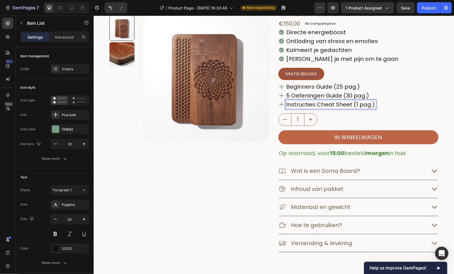
click at [314, 105] on p "Instructies Cheat Sheet (1 pag.)" at bounding box center [330, 103] width 89 height 7
click at [311, 106] on p "Instructies Cheat Sheet (1 pag.)" at bounding box center [330, 103] width 89 height 7
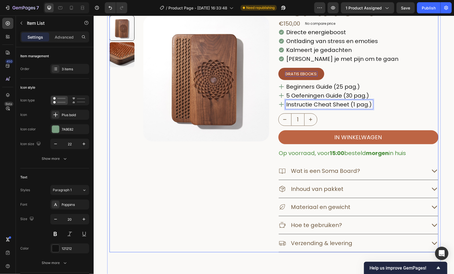
click at [440, 112] on div "multiple blue Wave pointing DOWN Publish the page to see the content. multiple …" at bounding box center [273, 149] width 360 height 357
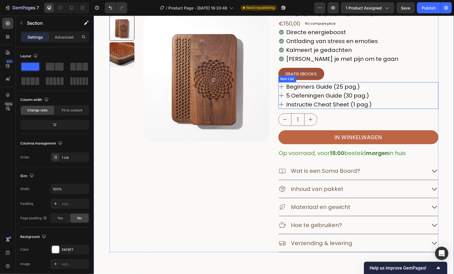
click at [329, 94] on p "5 Oefeningen Guide (30 pag.)" at bounding box center [329, 95] width 86 height 7
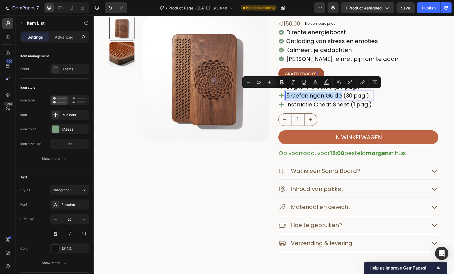
drag, startPoint x: 338, startPoint y: 94, endPoint x: 284, endPoint y: 98, distance: 54.3
click at [285, 98] on div "5 Oefeningen Guide (30 pag.)" at bounding box center [328, 95] width 87 height 9
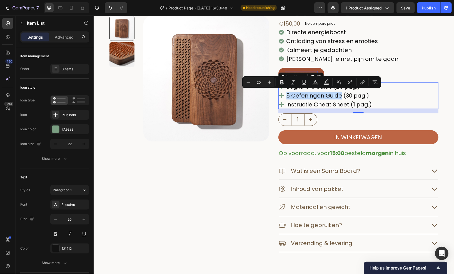
click at [328, 98] on p "5 Oefeningen Guide (30 pag.)" at bounding box center [329, 95] width 86 height 7
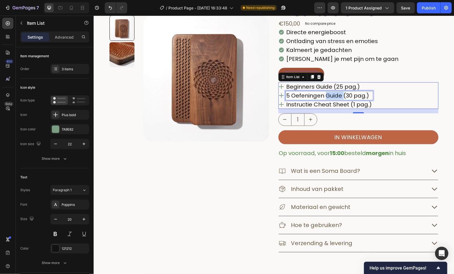
click at [328, 98] on p "5 Oefeningen Guide (30 pag.)" at bounding box center [329, 95] width 86 height 7
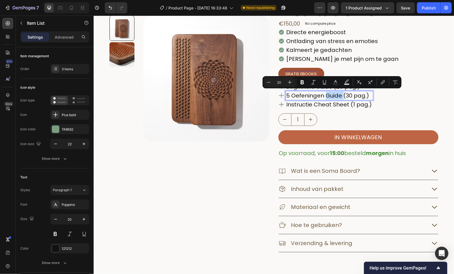
click at [328, 98] on p "5 Oefeningen Guide (30 pag.)" at bounding box center [329, 95] width 86 height 7
drag, startPoint x: 338, startPoint y: 95, endPoint x: 284, endPoint y: 98, distance: 54.8
click at [285, 98] on div "5 Oefeningen Guide (30 pag.)" at bounding box center [328, 95] width 87 height 9
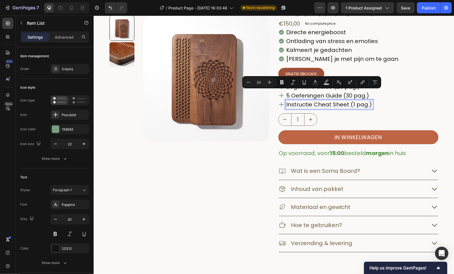
click at [349, 102] on p "Instructie Cheat Sheet (1 pag.)" at bounding box center [329, 103] width 86 height 7
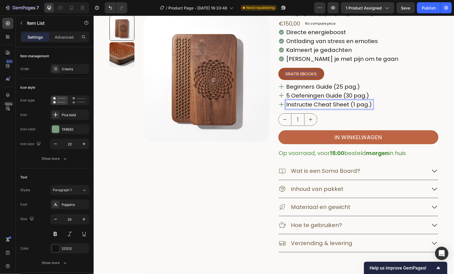
click at [301, 92] on p "5 Oefeningen Guide (30 pag.)" at bounding box center [329, 95] width 86 height 7
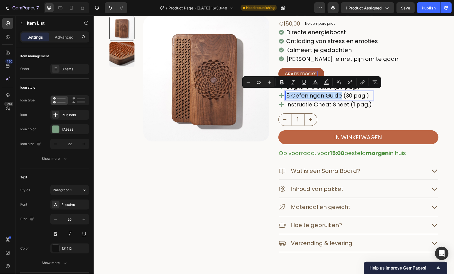
drag, startPoint x: 337, startPoint y: 96, endPoint x: 285, endPoint y: 93, distance: 52.5
click at [286, 93] on p "5 Oefeningen Guide (30 pag.)" at bounding box center [329, 95] width 86 height 7
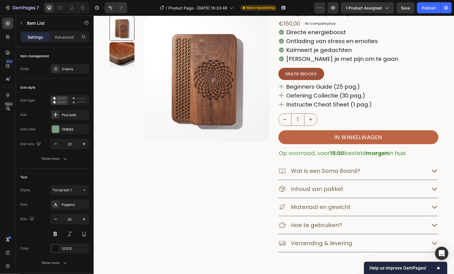
click at [392, 90] on div "Beginners Guide (25 pag.) Oefening Collectie (30 pag.) Instructie Cheat Sheet (…" at bounding box center [358, 95] width 160 height 27
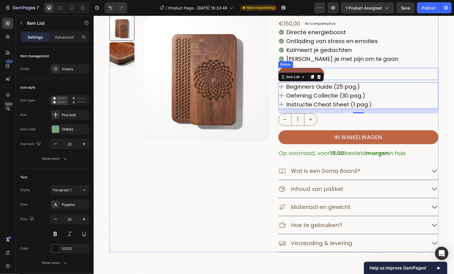
click at [396, 75] on div "gratis Ebooks: Button" at bounding box center [358, 73] width 160 height 12
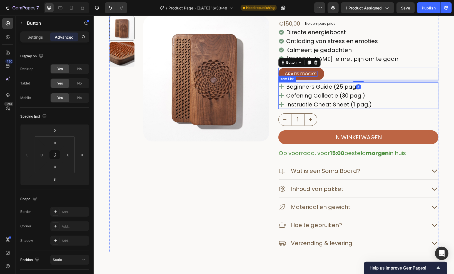
click at [398, 89] on div "Beginners Guide (25 pag.) Oefening Collectie (30 pag.) Instructie Cheat Sheet (…" at bounding box center [358, 95] width 160 height 27
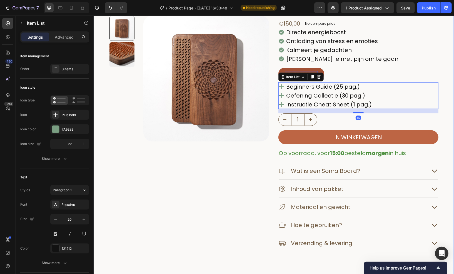
click at [442, 106] on div "multiple blue Wave pointing DOWN Publish the page to see the content. multiple …" at bounding box center [273, 149] width 360 height 357
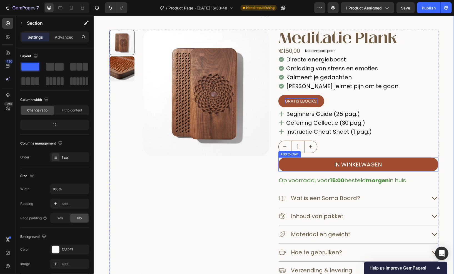
scroll to position [28, 0]
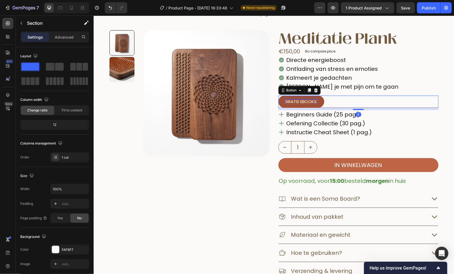
click at [320, 101] on button "gratis Ebooks:" at bounding box center [301, 101] width 46 height 12
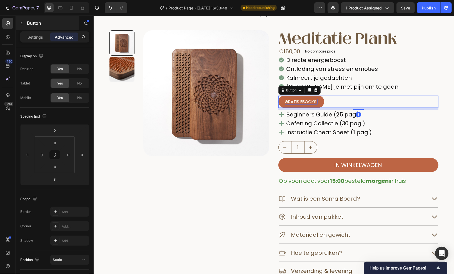
click at [27, 34] on p "Settings" at bounding box center [35, 37] width 16 height 6
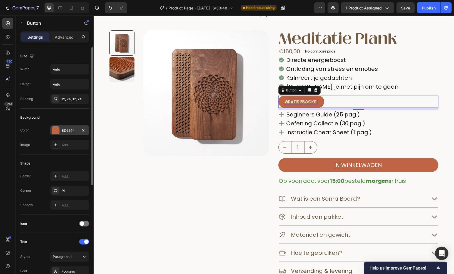
click at [64, 130] on div "BD6544" at bounding box center [70, 130] width 16 height 5
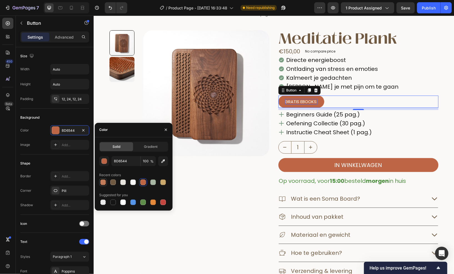
click at [103, 183] on div at bounding box center [103, 182] width 6 height 6
click at [116, 184] on div at bounding box center [113, 182] width 7 height 7
click at [126, 184] on div at bounding box center [123, 182] width 7 height 7
click at [133, 183] on div at bounding box center [133, 182] width 6 height 6
click at [150, 184] on div at bounding box center [153, 182] width 7 height 7
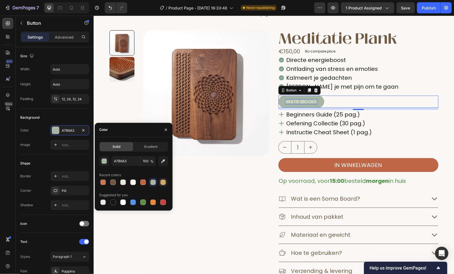
click at [162, 185] on div at bounding box center [163, 182] width 8 height 8
click at [152, 184] on div at bounding box center [153, 182] width 6 height 6
click at [103, 182] on div at bounding box center [103, 182] width 6 height 6
click at [109, 183] on div at bounding box center [133, 182] width 69 height 8
click at [112, 183] on div at bounding box center [113, 182] width 6 height 6
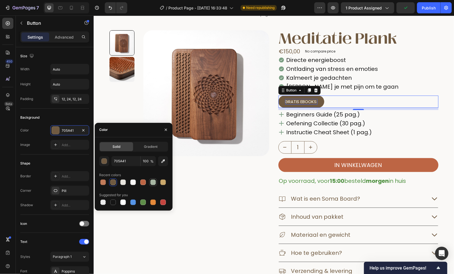
click at [151, 185] on div at bounding box center [153, 182] width 7 height 7
type input "A7B6A3"
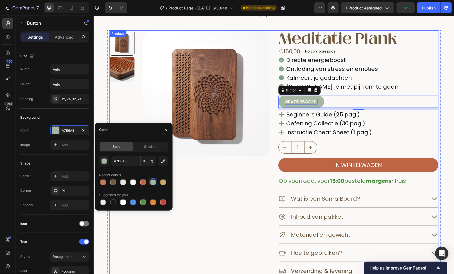
click at [227, 196] on div "Product Images" at bounding box center [189, 155] width 160 height 250
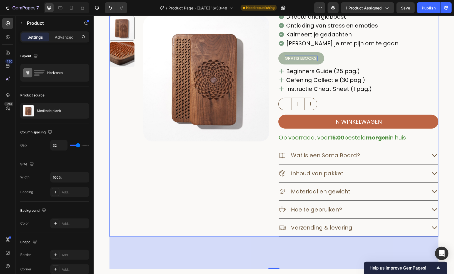
scroll to position [56, 0]
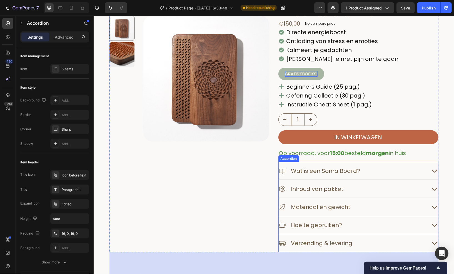
click at [431, 187] on icon at bounding box center [433, 188] width 5 height 3
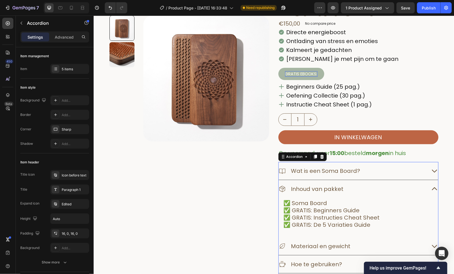
click at [427, 186] on div "Inhoud van pakket" at bounding box center [357, 189] width 159 height 18
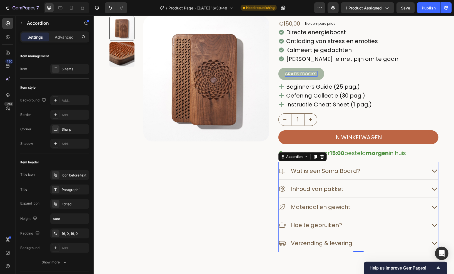
click at [427, 186] on div "Inhoud van pakket" at bounding box center [357, 189] width 159 height 18
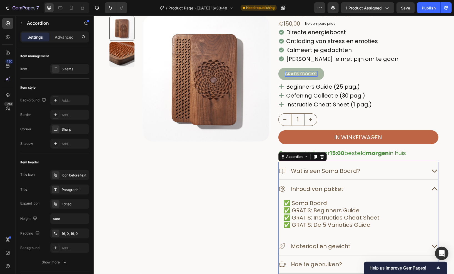
click at [425, 189] on div "Inhoud van pakket" at bounding box center [357, 189] width 159 height 18
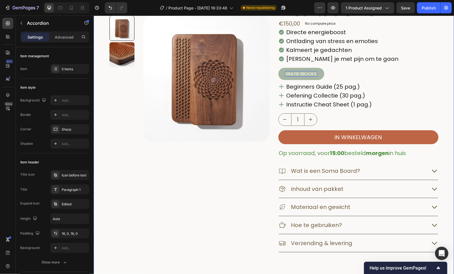
click at [441, 173] on div "multiple blue Wave pointing DOWN Publish the page to see the content. multiple …" at bounding box center [273, 149] width 360 height 357
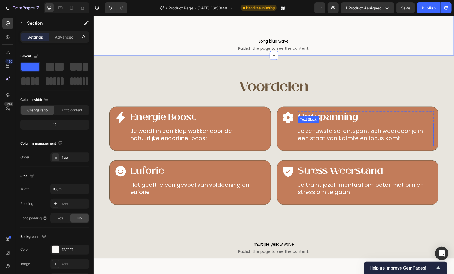
scroll to position [361, 0]
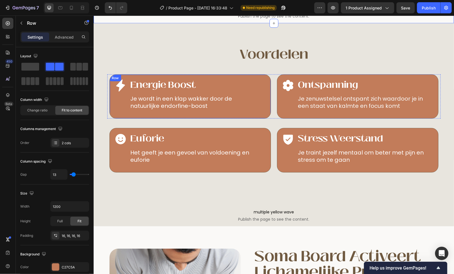
click at [122, 110] on div "Icon" at bounding box center [120, 96] width 13 height 35
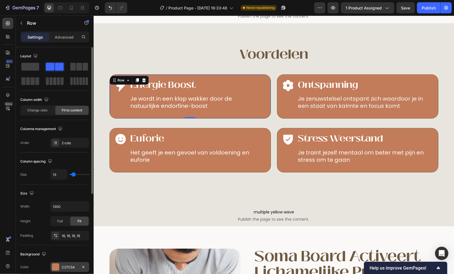
click at [66, 265] on div "C27C5A" at bounding box center [70, 267] width 16 height 5
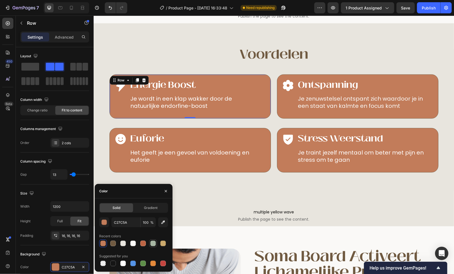
click at [154, 243] on div at bounding box center [153, 243] width 6 height 6
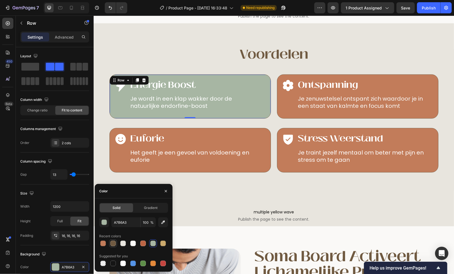
click at [111, 242] on div at bounding box center [113, 243] width 6 height 6
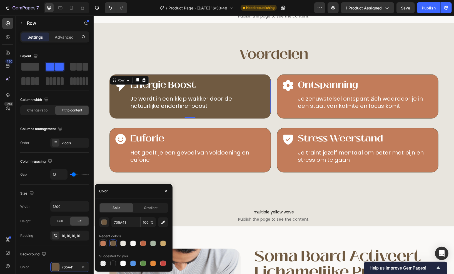
click at [105, 242] on div at bounding box center [103, 243] width 6 height 6
type input "C27C5A"
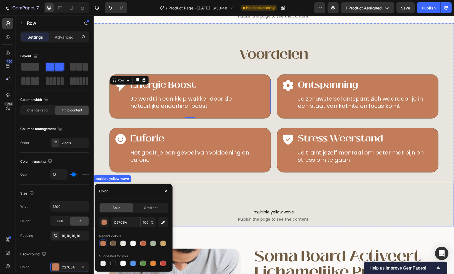
click at [218, 195] on div "multiple yellow wave Publish the page to see the content. multiple yellow wave" at bounding box center [273, 204] width 360 height 44
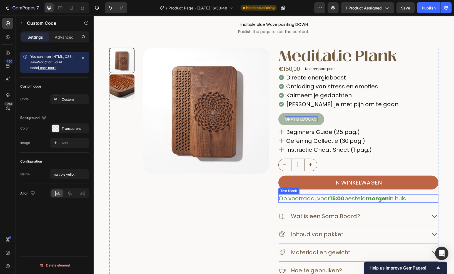
scroll to position [0, 0]
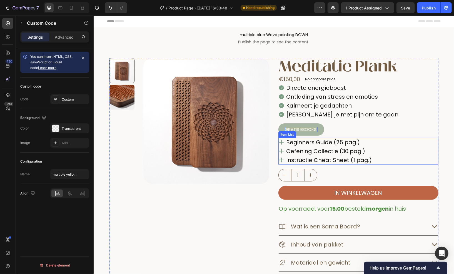
click at [306, 151] on p "Oefening Collectie (30 pag.)" at bounding box center [329, 150] width 86 height 7
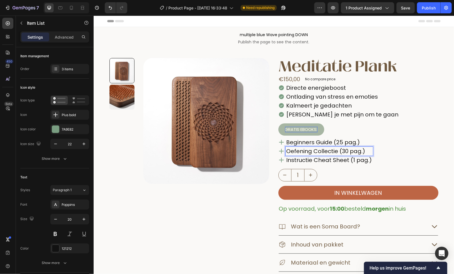
click at [306, 151] on p "Oefening Collectie (30 pag.)" at bounding box center [329, 150] width 86 height 7
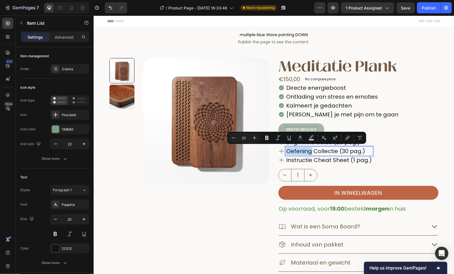
drag, startPoint x: 308, startPoint y: 152, endPoint x: 284, endPoint y: 150, distance: 24.5
click at [286, 150] on p "Oefening Collectie (30 pag.)" at bounding box center [329, 150] width 86 height 7
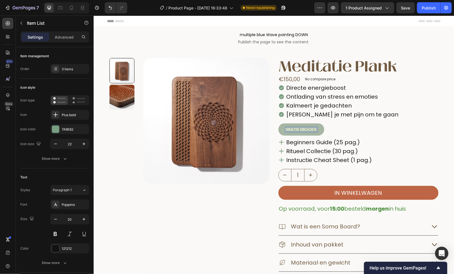
click at [410, 147] on div "Beginners Guide (25 pag.) Ritueel Collectie (30 pag.) Instructie Cheat Sheet (1…" at bounding box center [358, 150] width 160 height 27
click at [409, 127] on div "gratis Ebooks: Button 8" at bounding box center [358, 129] width 160 height 12
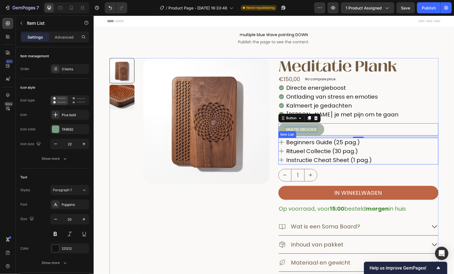
click at [422, 155] on div "Beginners Guide (25 pag.) Ritueel Collectie (30 pag.) Instructie Cheat Sheet (1…" at bounding box center [358, 150] width 160 height 27
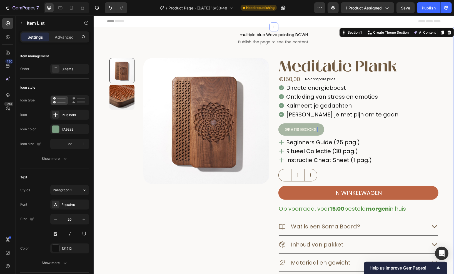
click at [442, 161] on div "multiple blue Wave pointing DOWN Publish the page to see the content. multiple …" at bounding box center [273, 205] width 360 height 357
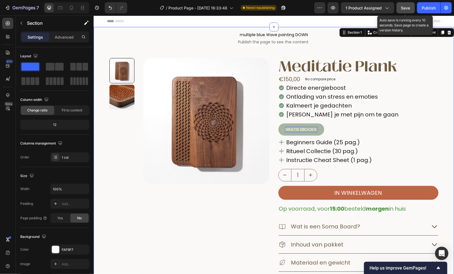
click at [406, 9] on span "Save" at bounding box center [405, 8] width 9 height 5
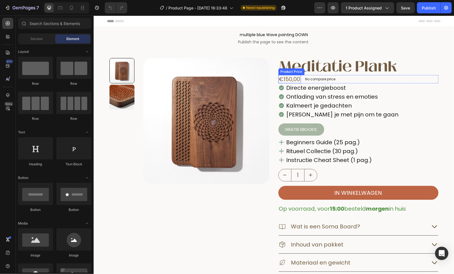
click at [289, 77] on div "€150,00" at bounding box center [289, 79] width 22 height 8
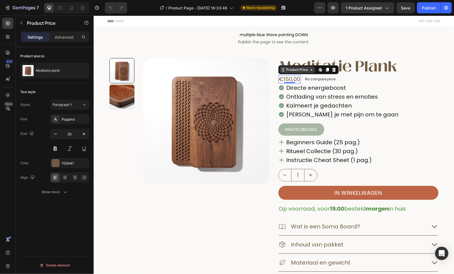
click at [287, 70] on div "Product Price" at bounding box center [297, 69] width 24 height 5
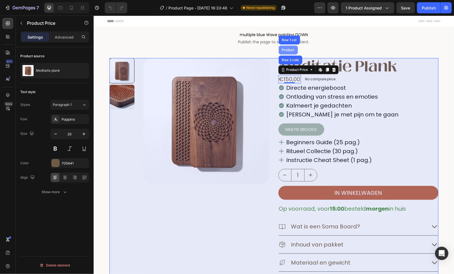
click at [283, 50] on div "Product" at bounding box center [287, 49] width 15 height 3
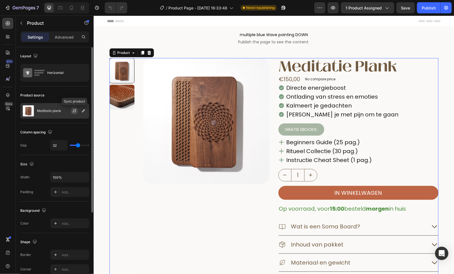
click at [77, 112] on icon "button" at bounding box center [74, 111] width 4 height 4
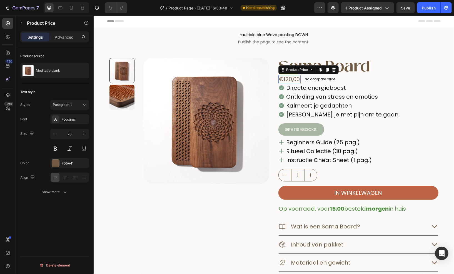
click at [295, 78] on div "€120,00" at bounding box center [289, 79] width 22 height 8
click at [66, 191] on icon "button" at bounding box center [65, 192] width 6 height 6
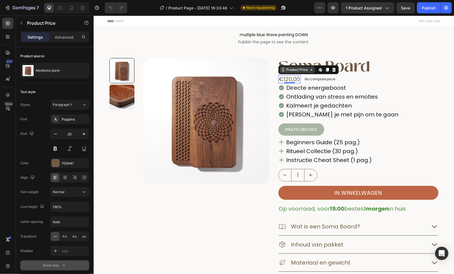
click at [301, 70] on div "Product Price" at bounding box center [297, 69] width 24 height 5
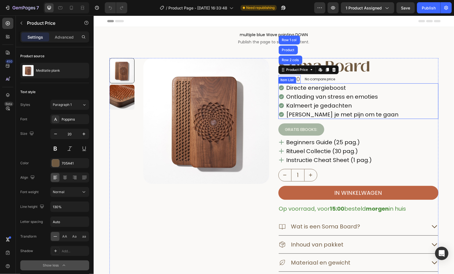
click at [410, 91] on div "Directe energieboost Ontlading van stress en emoties Kalmeert je gedachten Leer…" at bounding box center [358, 101] width 160 height 36
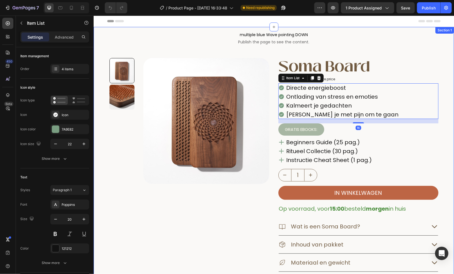
click at [443, 61] on div "multiple blue Wave pointing DOWN Publish the page to see the content. multiple …" at bounding box center [273, 205] width 360 height 357
